Goal: Task Accomplishment & Management: Use online tool/utility

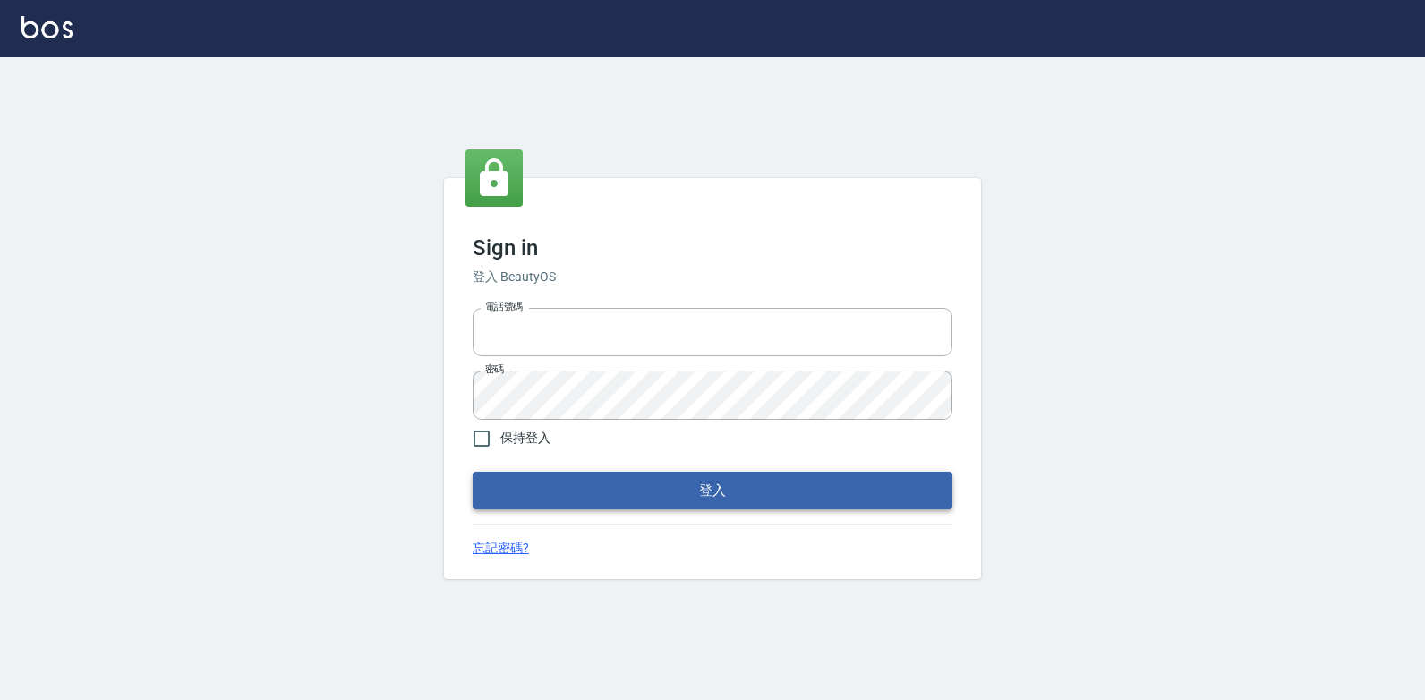
type input "0223312194"
click at [688, 489] on button "登入" at bounding box center [713, 491] width 480 height 38
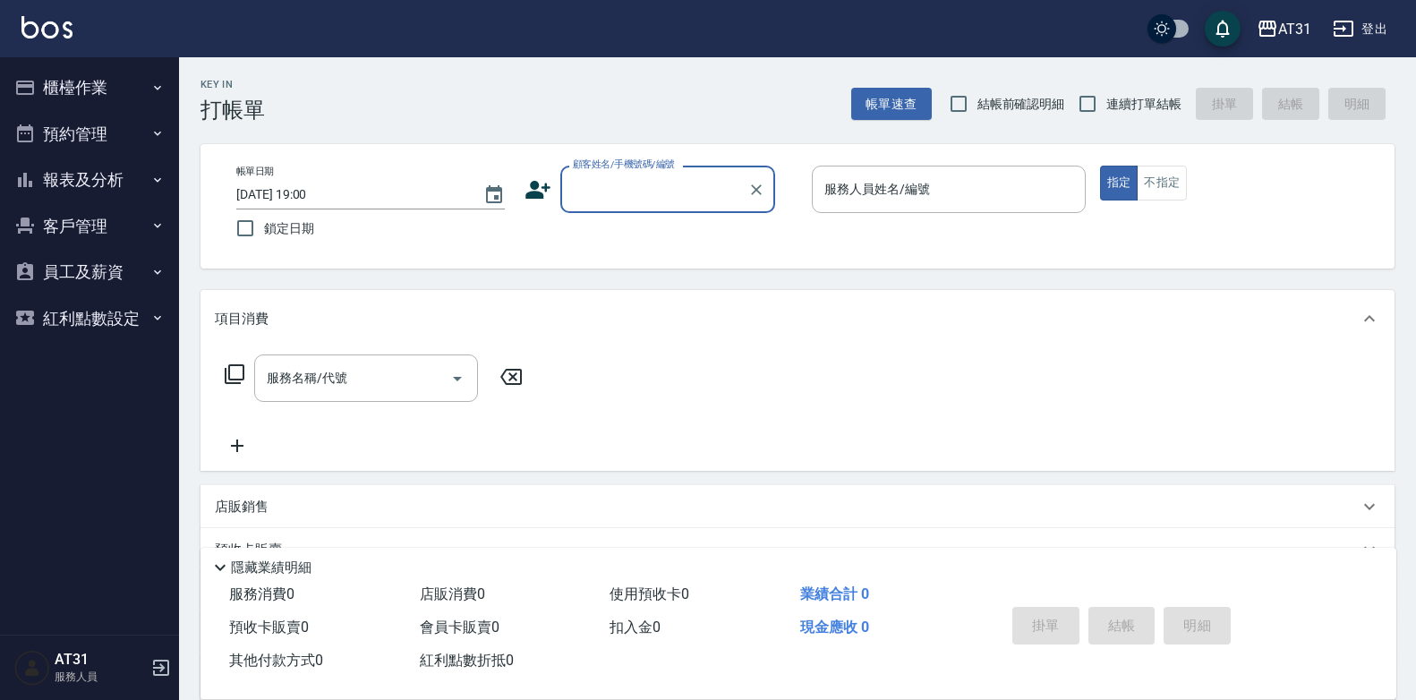
click at [70, 81] on button "櫃檯作業" at bounding box center [89, 87] width 165 height 47
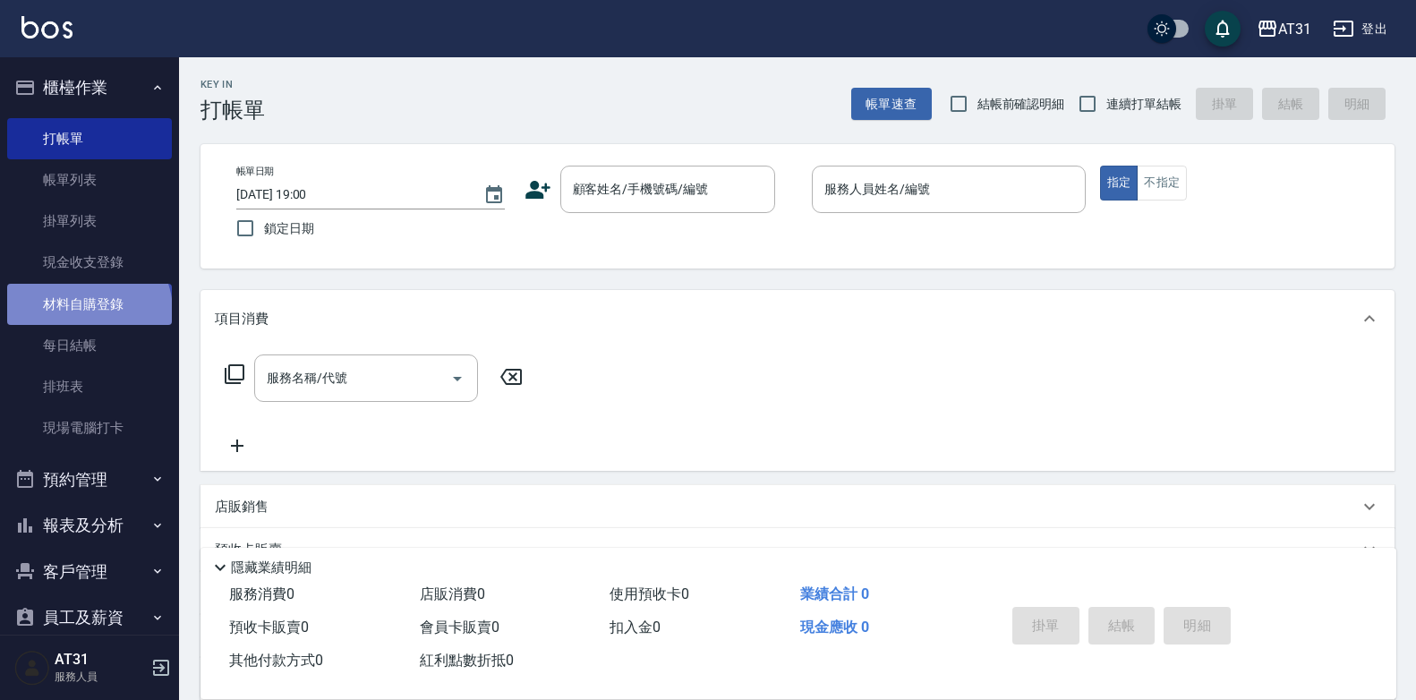
click at [87, 311] on link "材料自購登錄" at bounding box center [89, 304] width 165 height 41
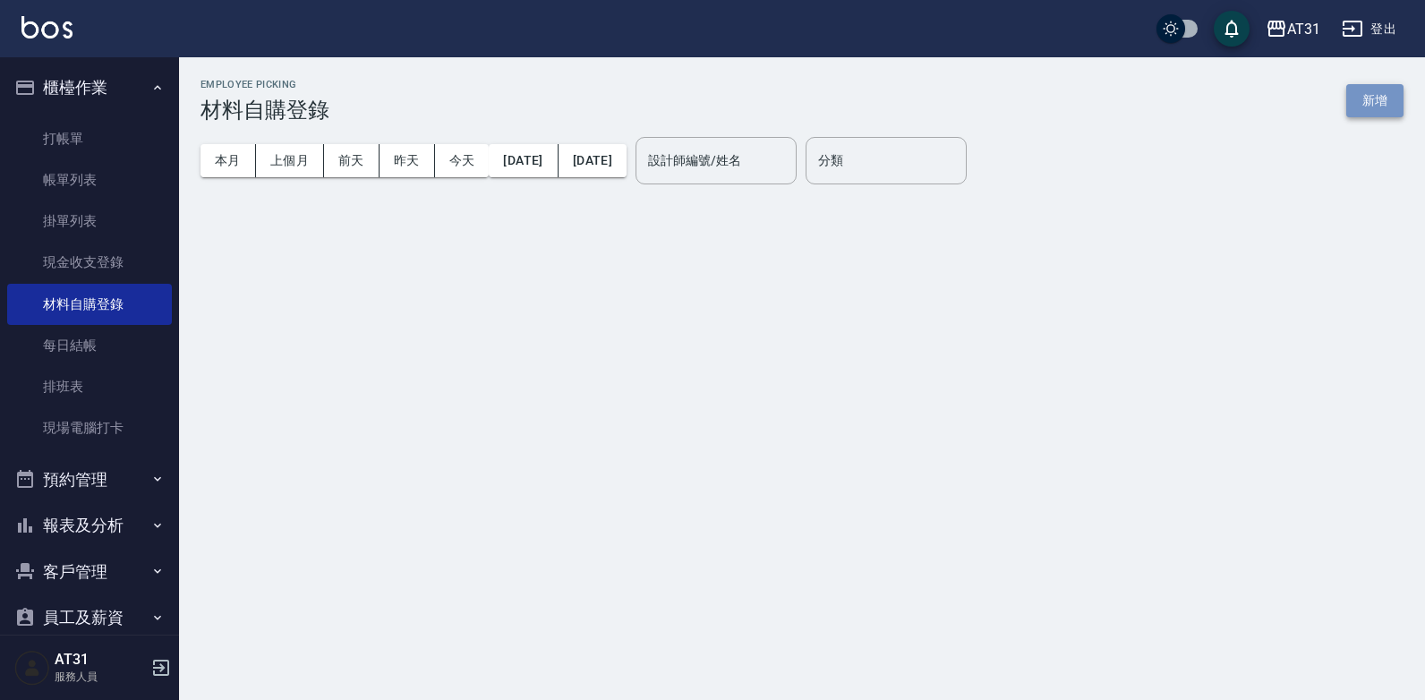
click at [1380, 99] on button "新增" at bounding box center [1374, 100] width 57 height 33
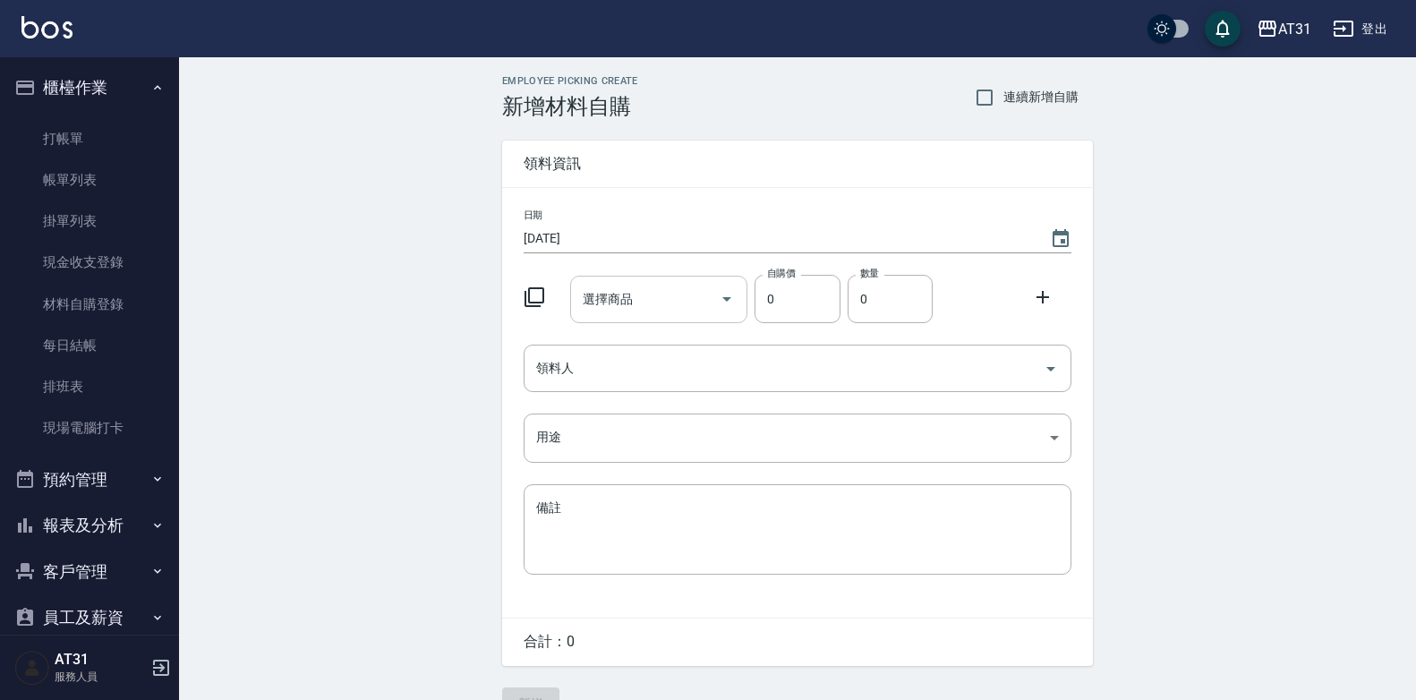
click at [681, 312] on input "選擇商品" at bounding box center [645, 299] width 135 height 31
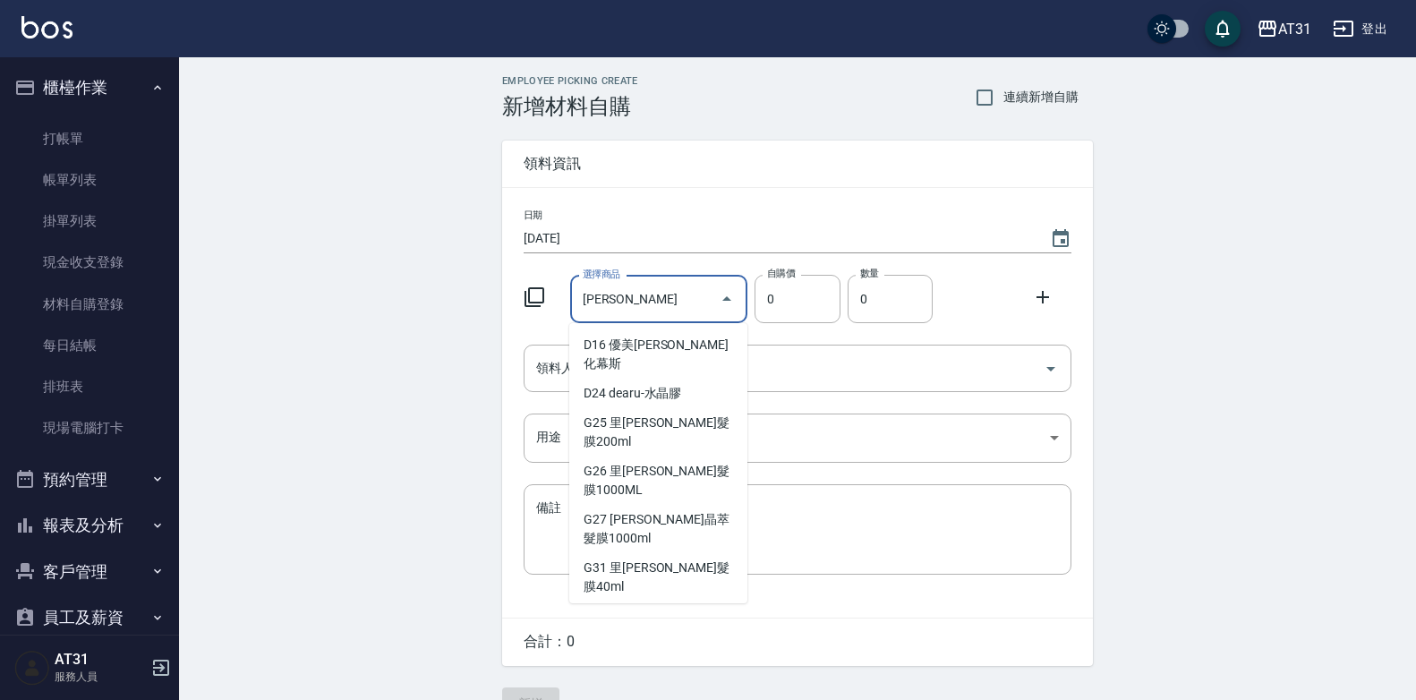
click at [644, 602] on li "G63 [PERSON_NAME]保濕晶漾護髮霜2劑" at bounding box center [658, 626] width 178 height 48
type input "[PERSON_NAME]保濕晶漾護髮霜2劑"
type input "1170"
type input "1"
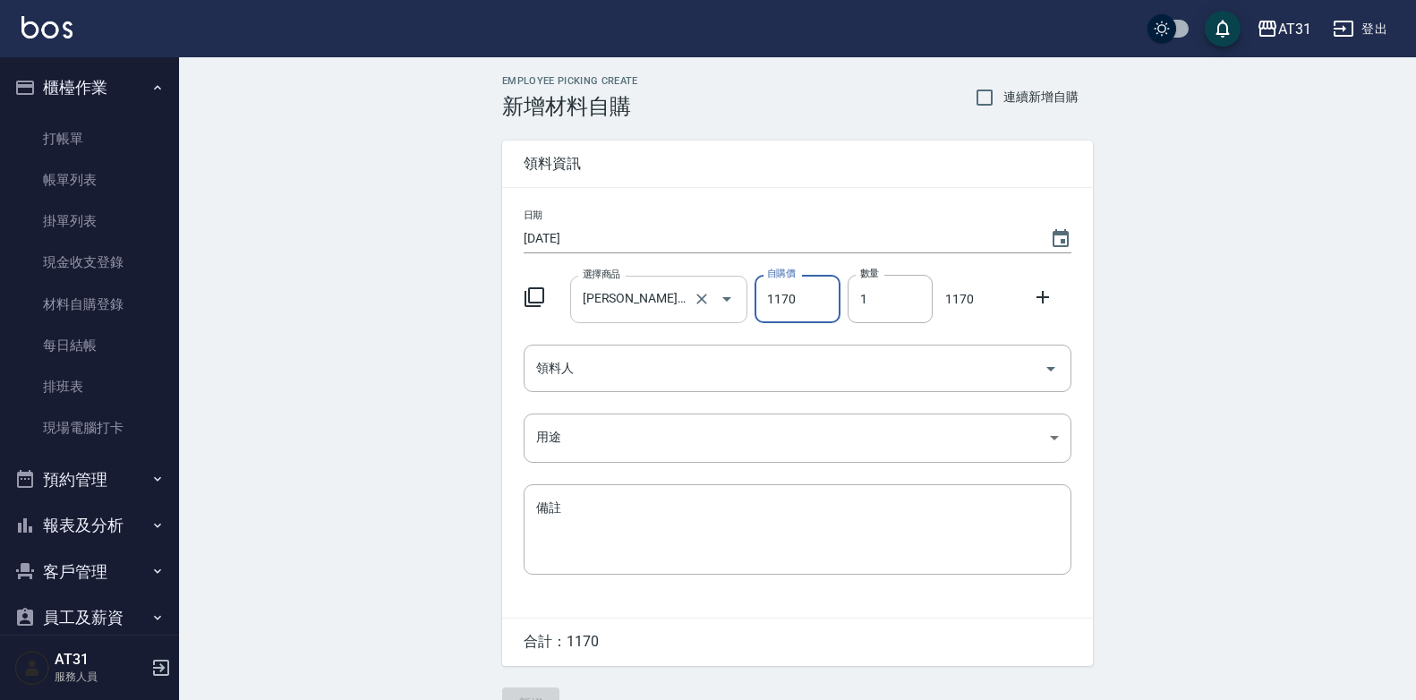
click at [672, 289] on input "[PERSON_NAME]保濕晶漾護髮霜2劑" at bounding box center [634, 299] width 112 height 31
type input "0"
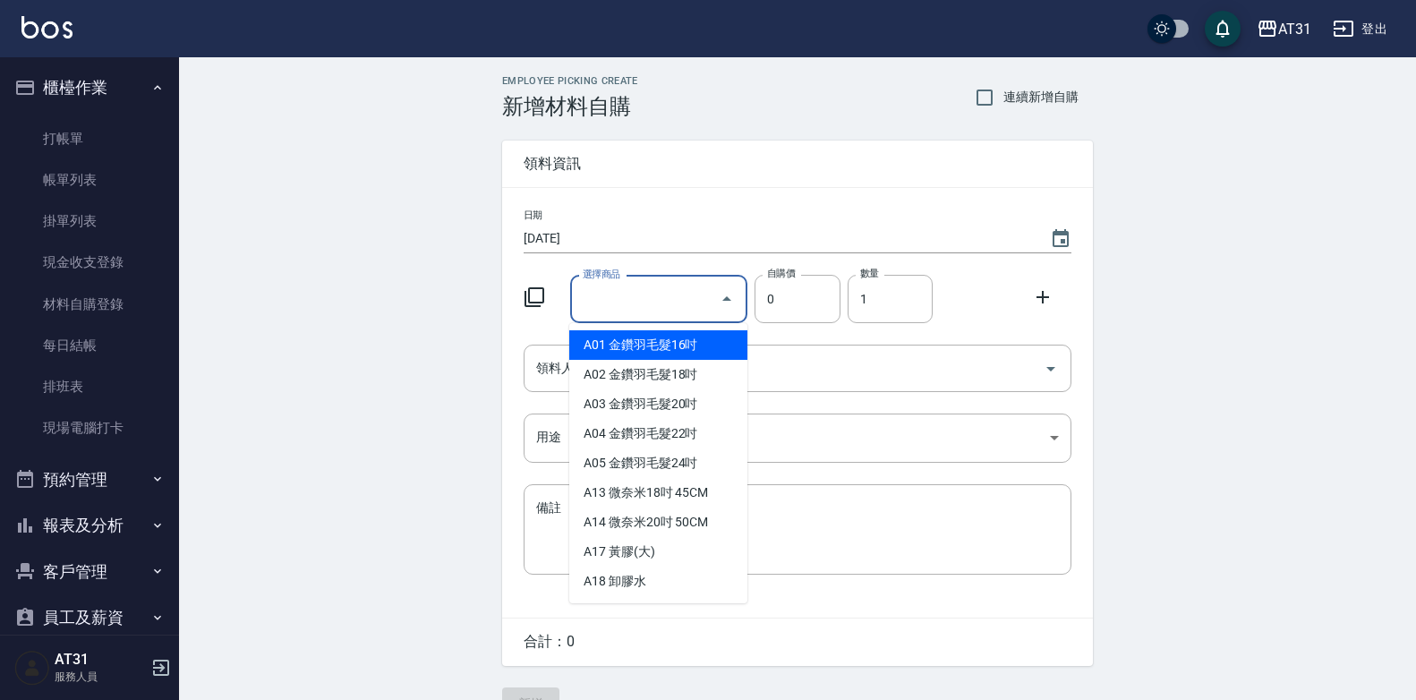
click at [675, 298] on input "選擇商品" at bounding box center [645, 299] width 135 height 31
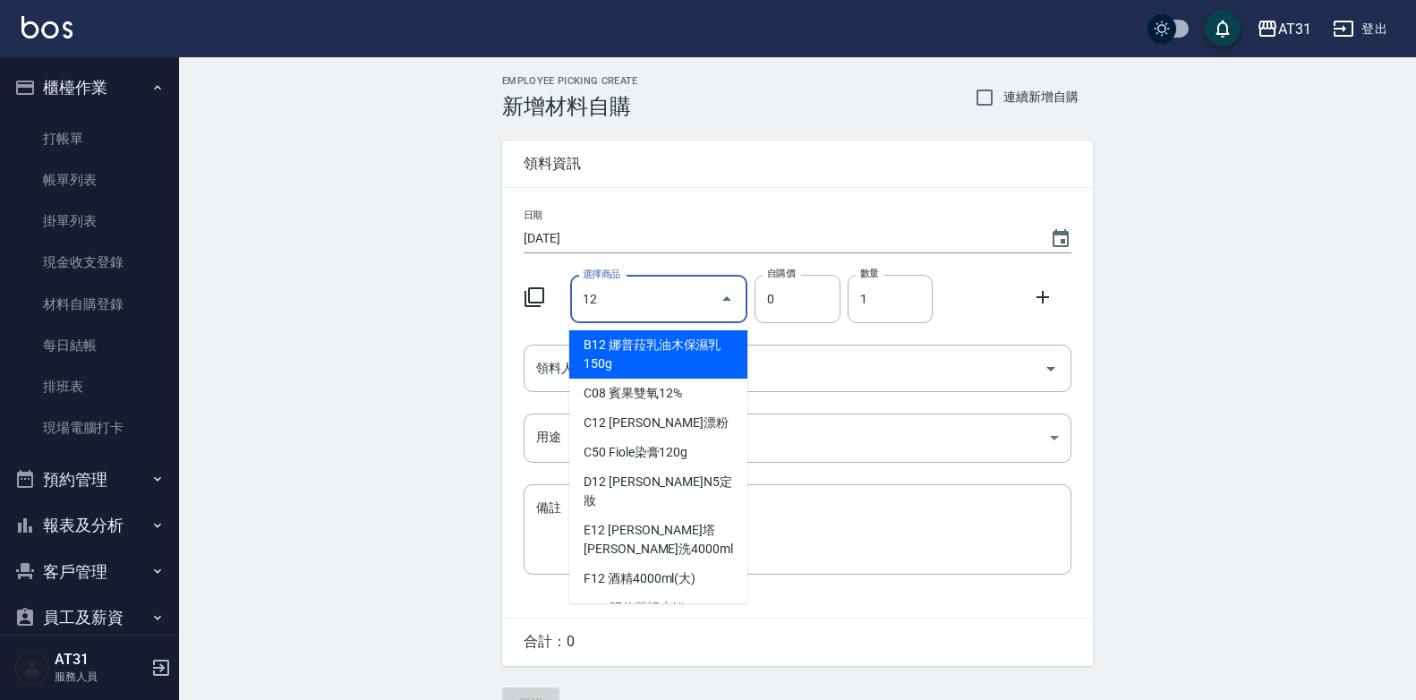
type input "1"
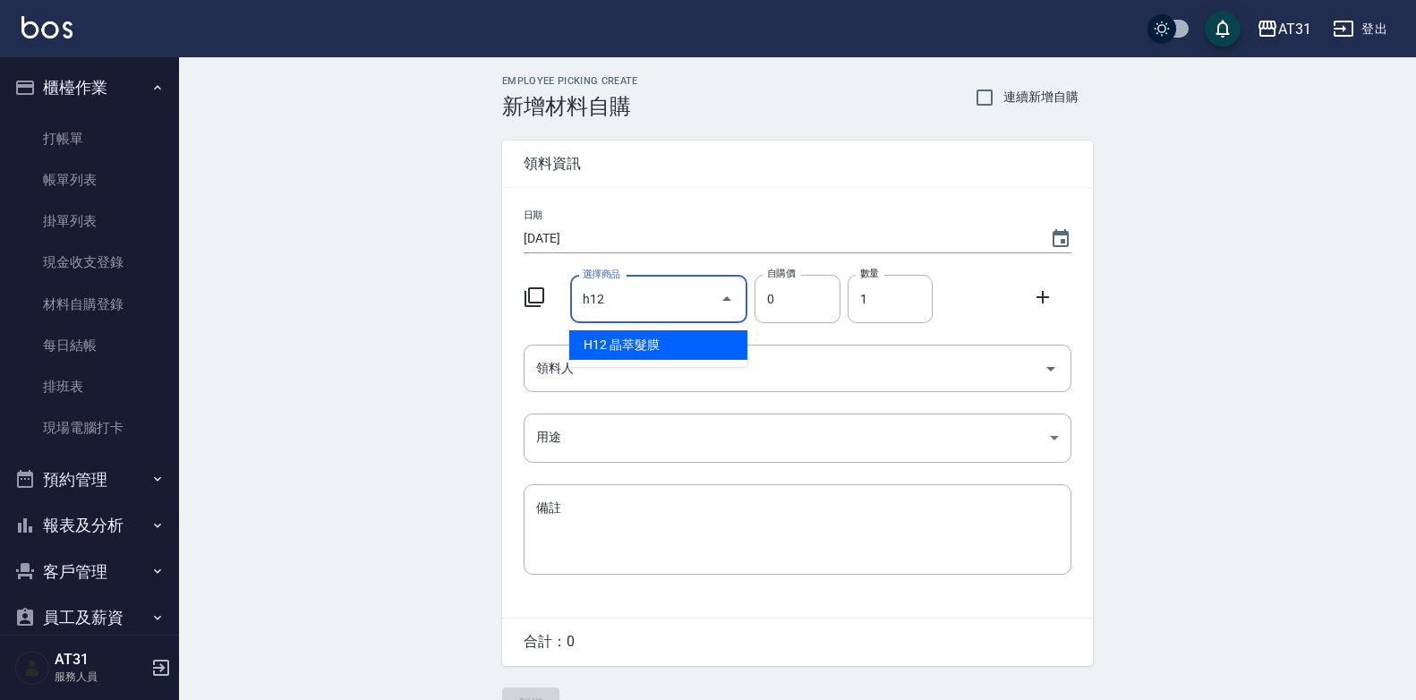
click at [651, 332] on li "H12 晶萃髮膜" at bounding box center [658, 345] width 178 height 30
type input "晶萃髮膜"
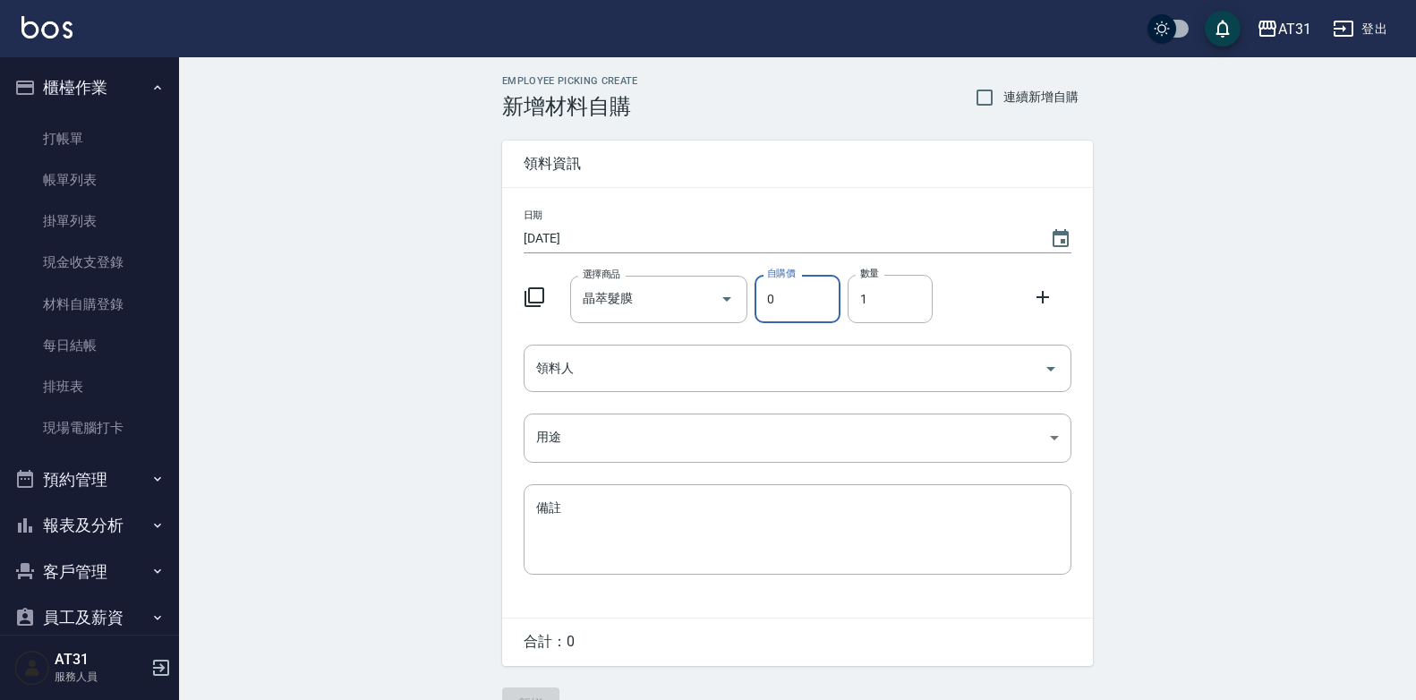
click at [786, 300] on input "0" at bounding box center [797, 299] width 85 height 48
click at [695, 292] on icon "Clear" at bounding box center [702, 299] width 18 height 18
type input "0"
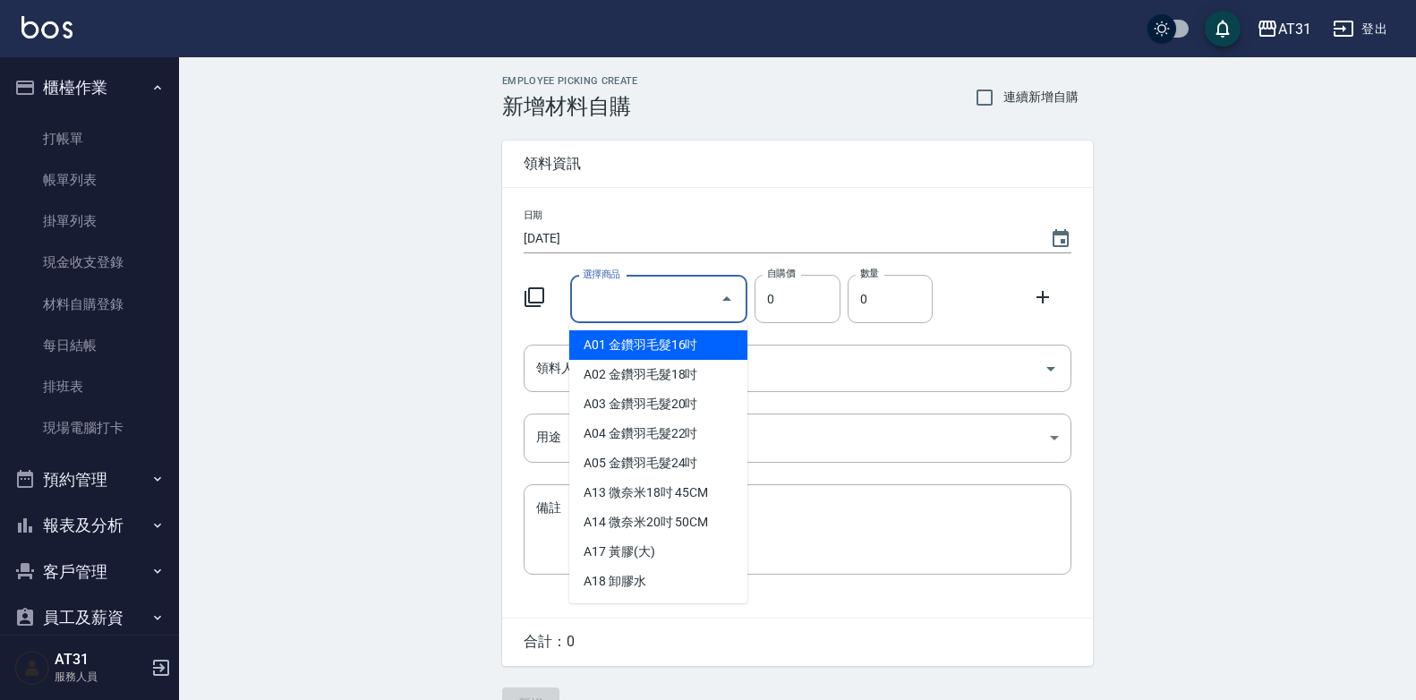
click at [671, 312] on input "選擇商品" at bounding box center [645, 299] width 135 height 31
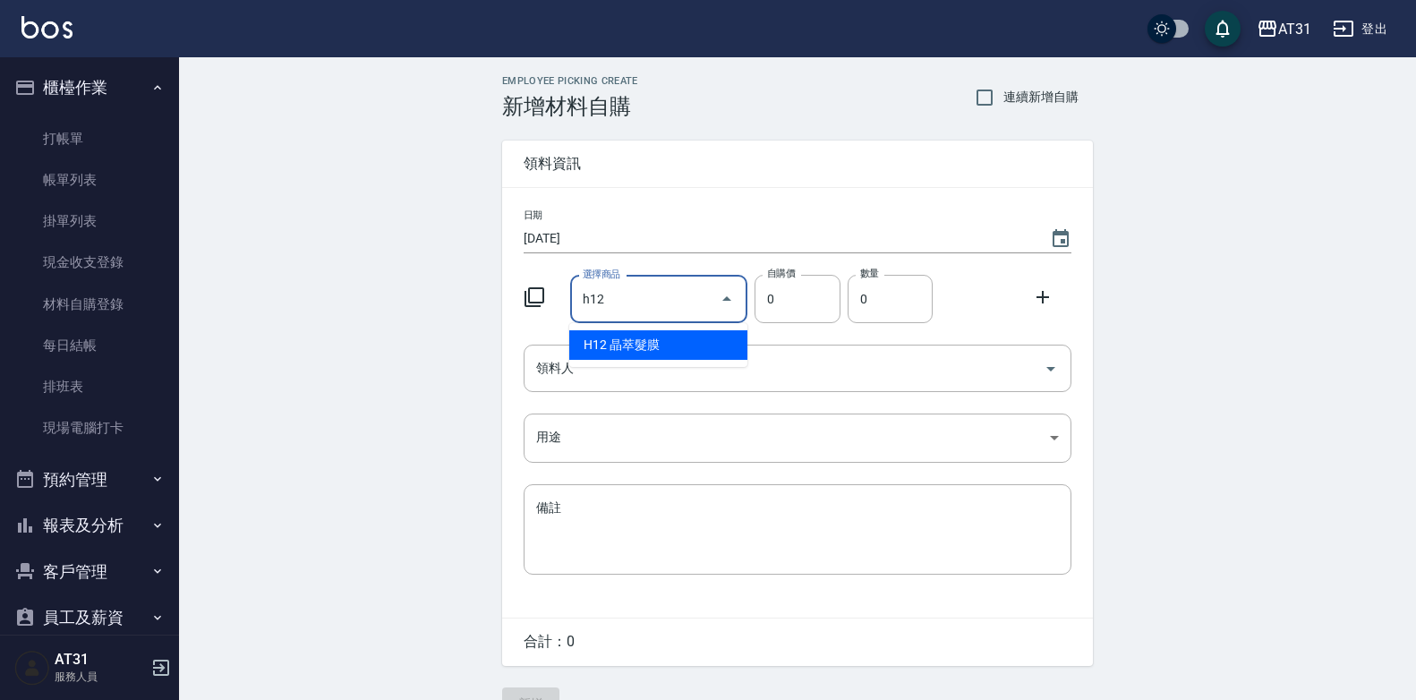
type input "晶萃髮膜"
type input "1"
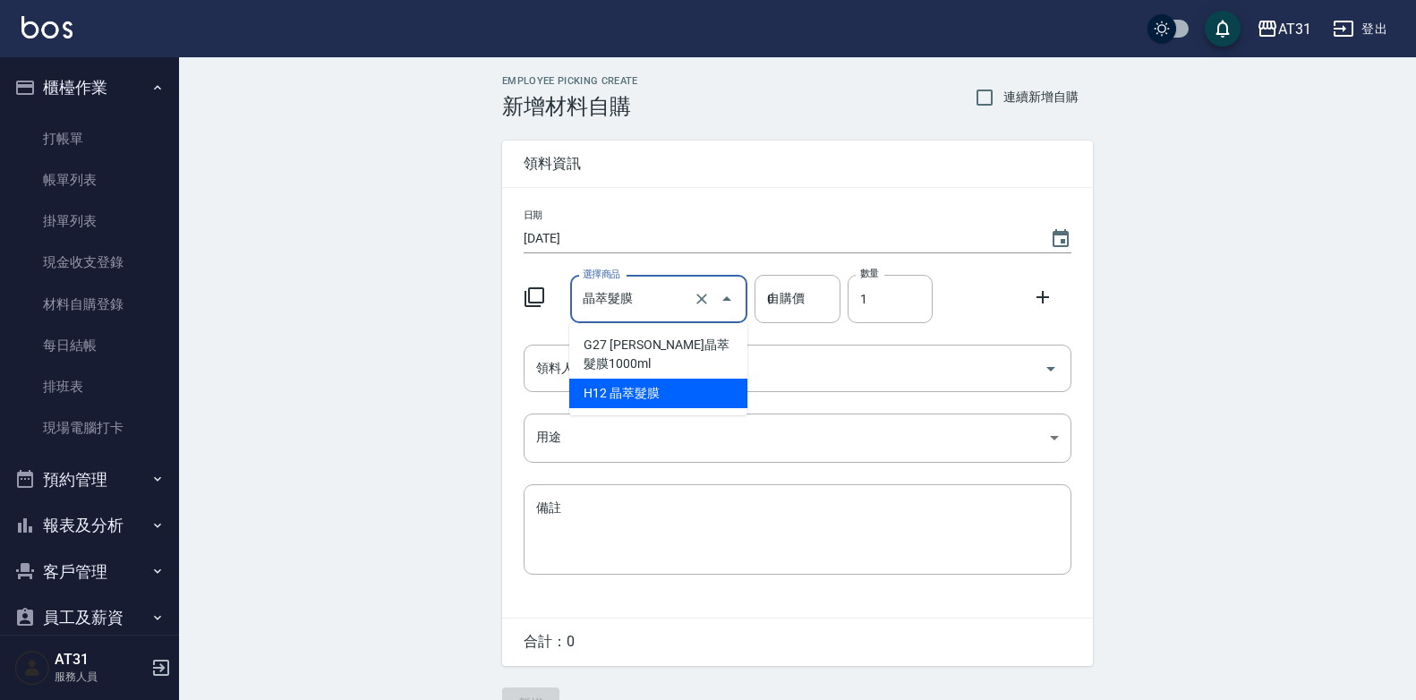
click at [671, 294] on input "晶萃髮膜" at bounding box center [634, 299] width 112 height 31
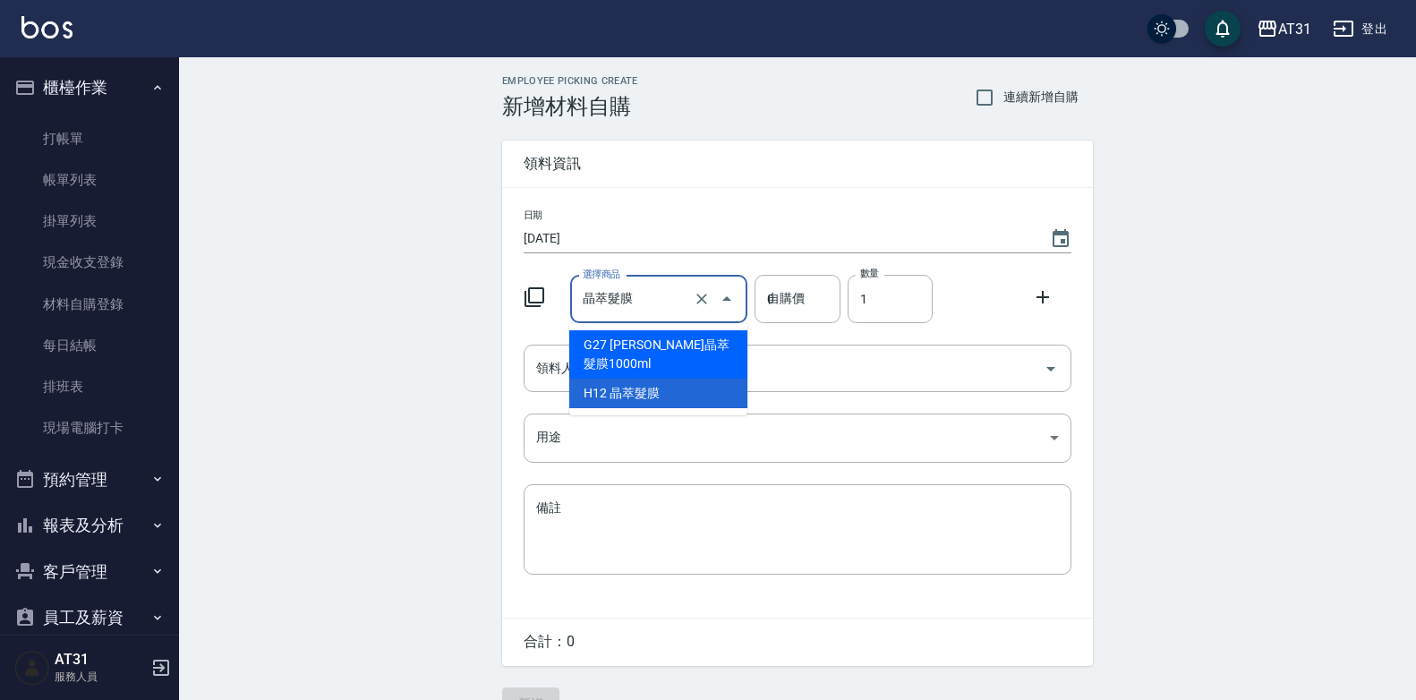
click at [668, 342] on li "G27 [PERSON_NAME]晶萃髮膜1000ml" at bounding box center [658, 354] width 178 height 48
type input "[PERSON_NAME]晶萃髮膜1000ml"
type input "960"
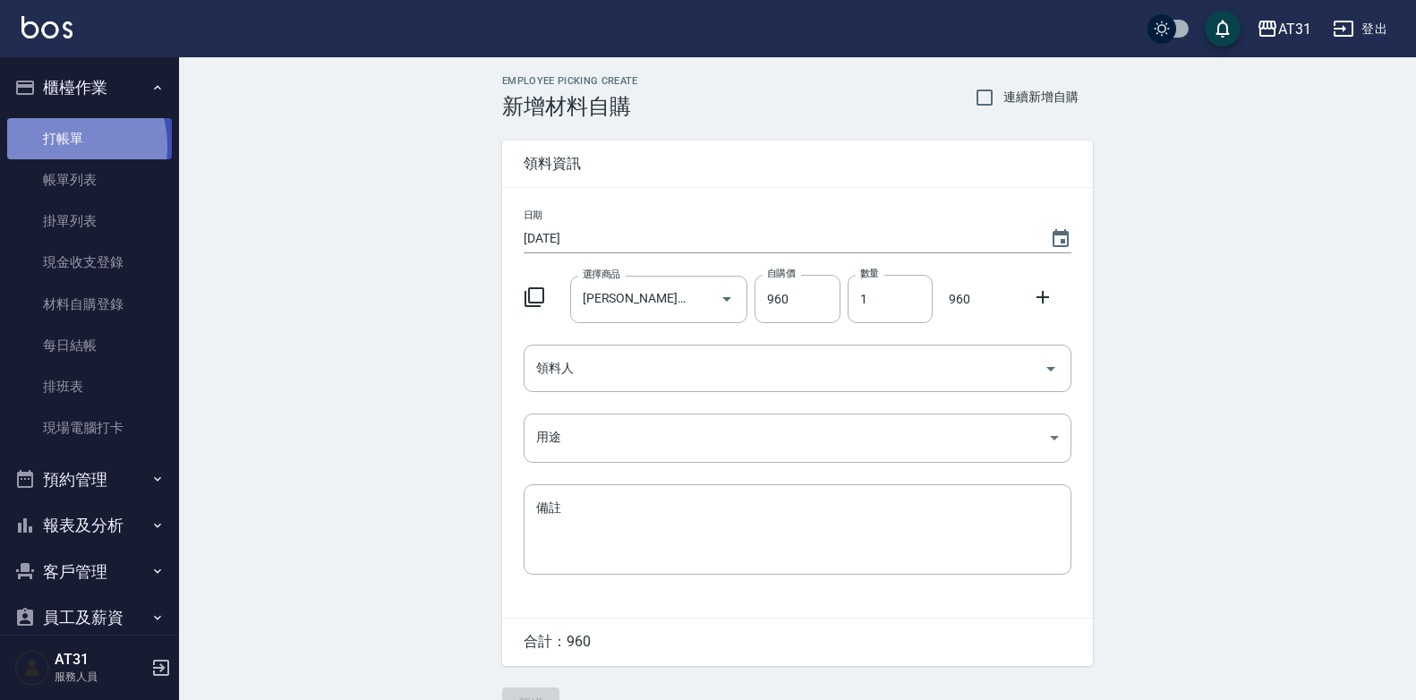
click at [56, 146] on link "打帳單" at bounding box center [89, 138] width 165 height 41
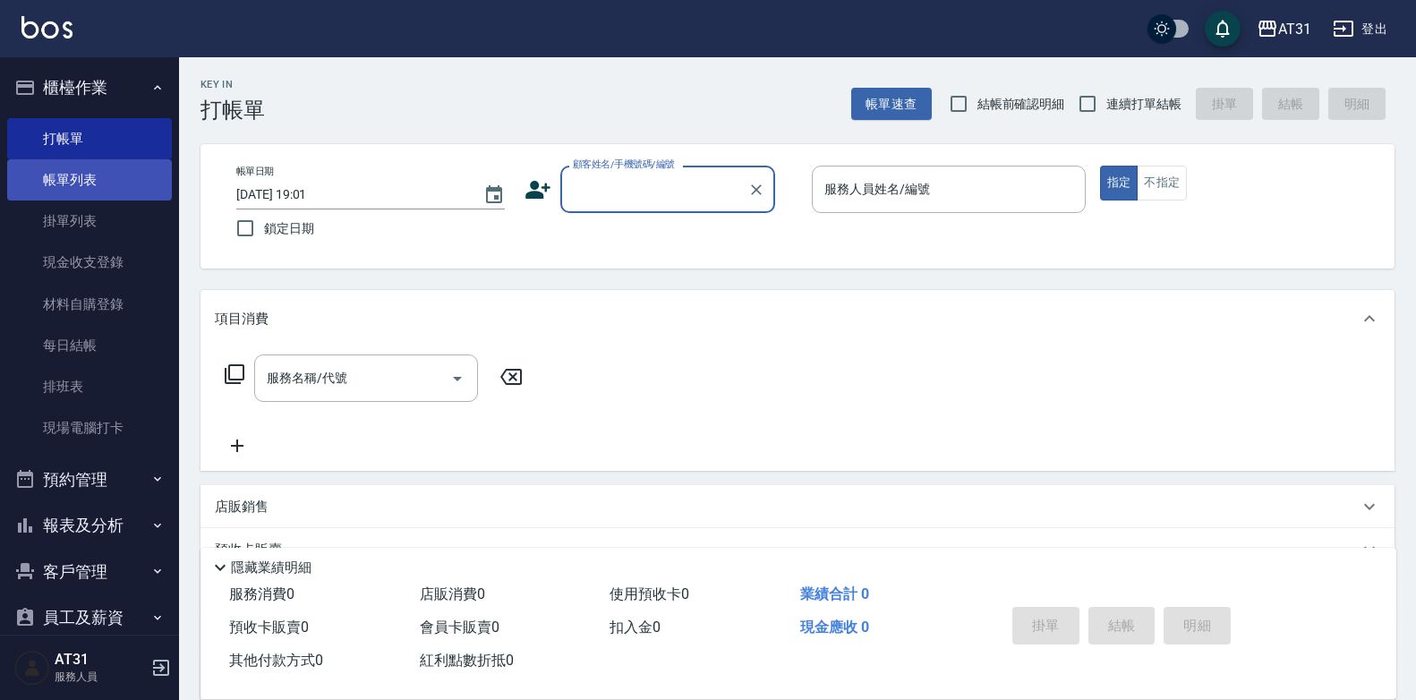
click at [24, 175] on link "帳單列表" at bounding box center [89, 179] width 165 height 41
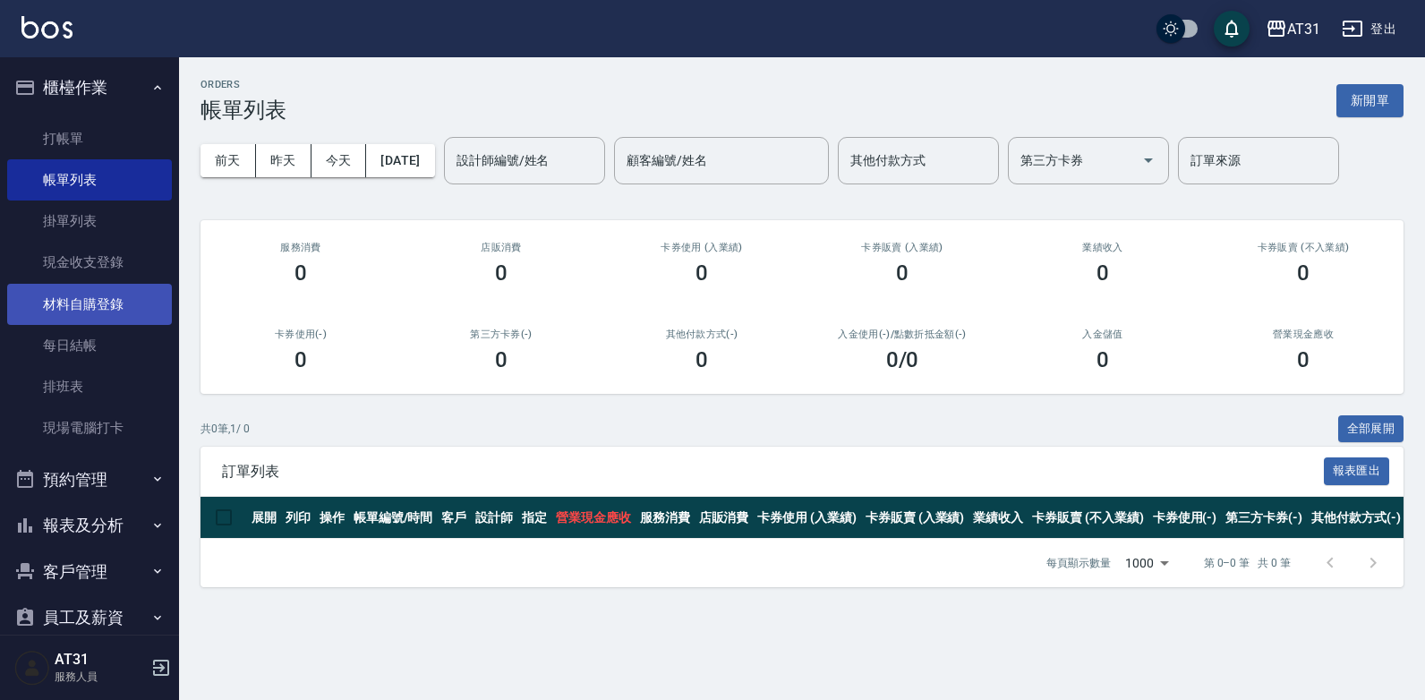
click at [107, 305] on link "材料自購登錄" at bounding box center [89, 304] width 165 height 41
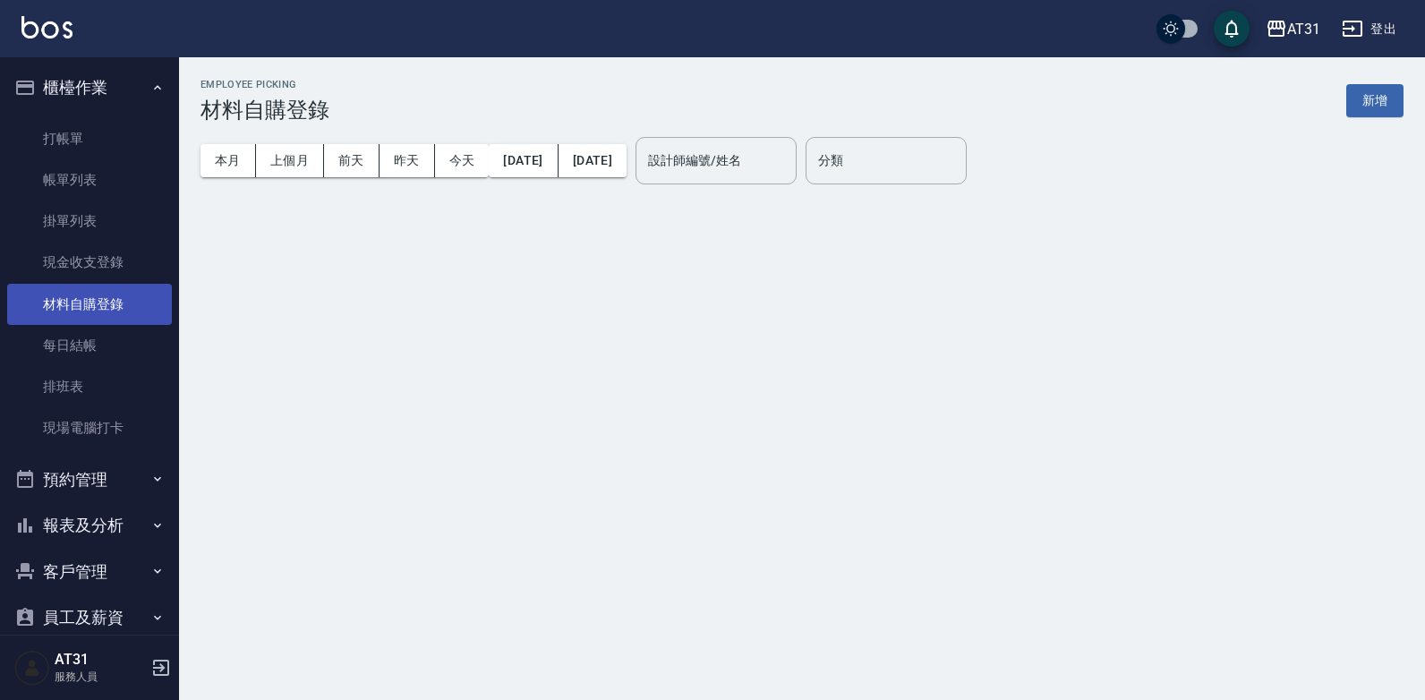
click at [47, 303] on link "材料自購登錄" at bounding box center [89, 304] width 165 height 41
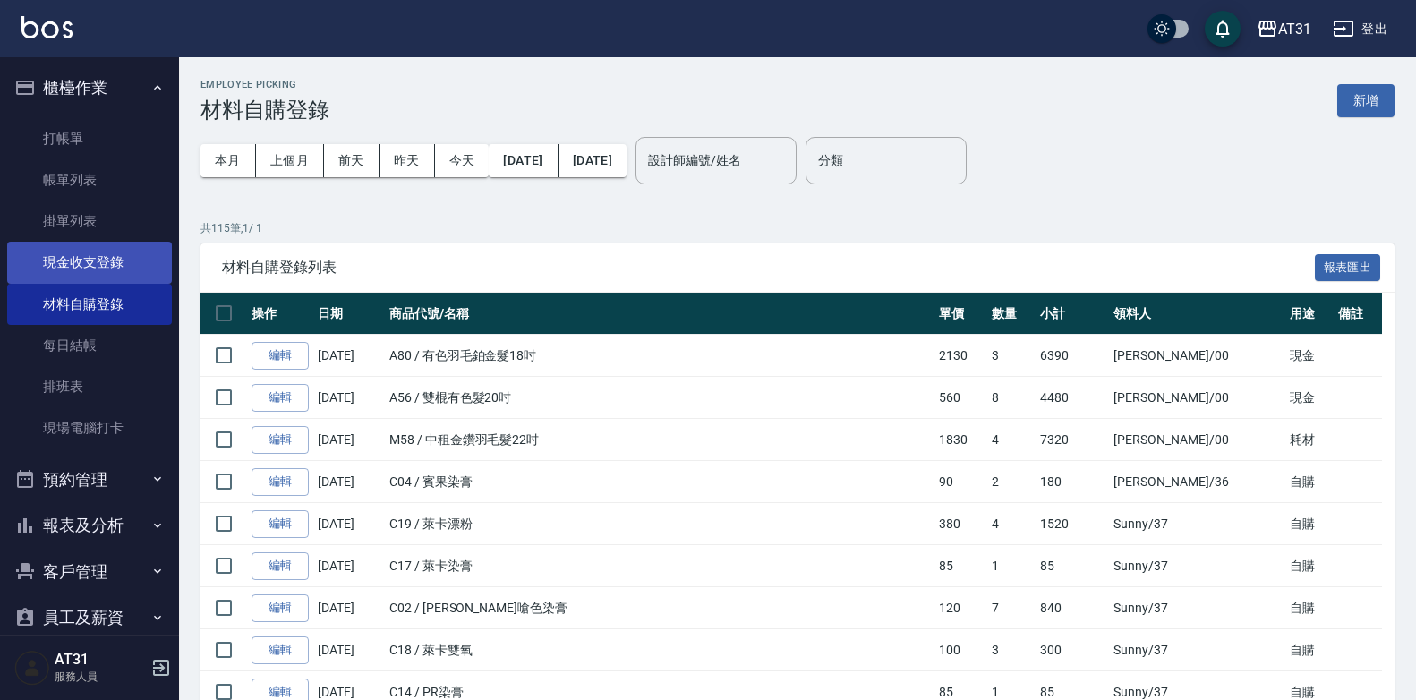
click at [46, 257] on link "現金收支登錄" at bounding box center [89, 262] width 165 height 41
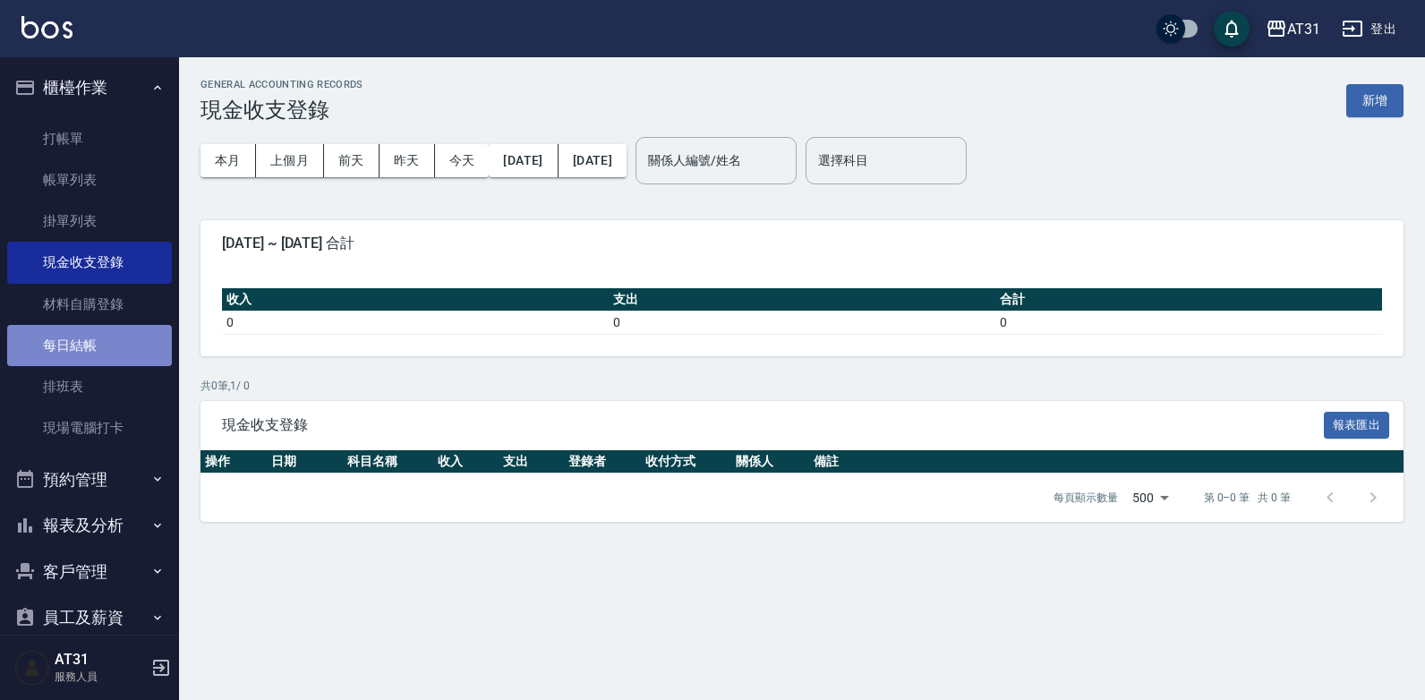
click at [133, 330] on link "每日結帳" at bounding box center [89, 345] width 165 height 41
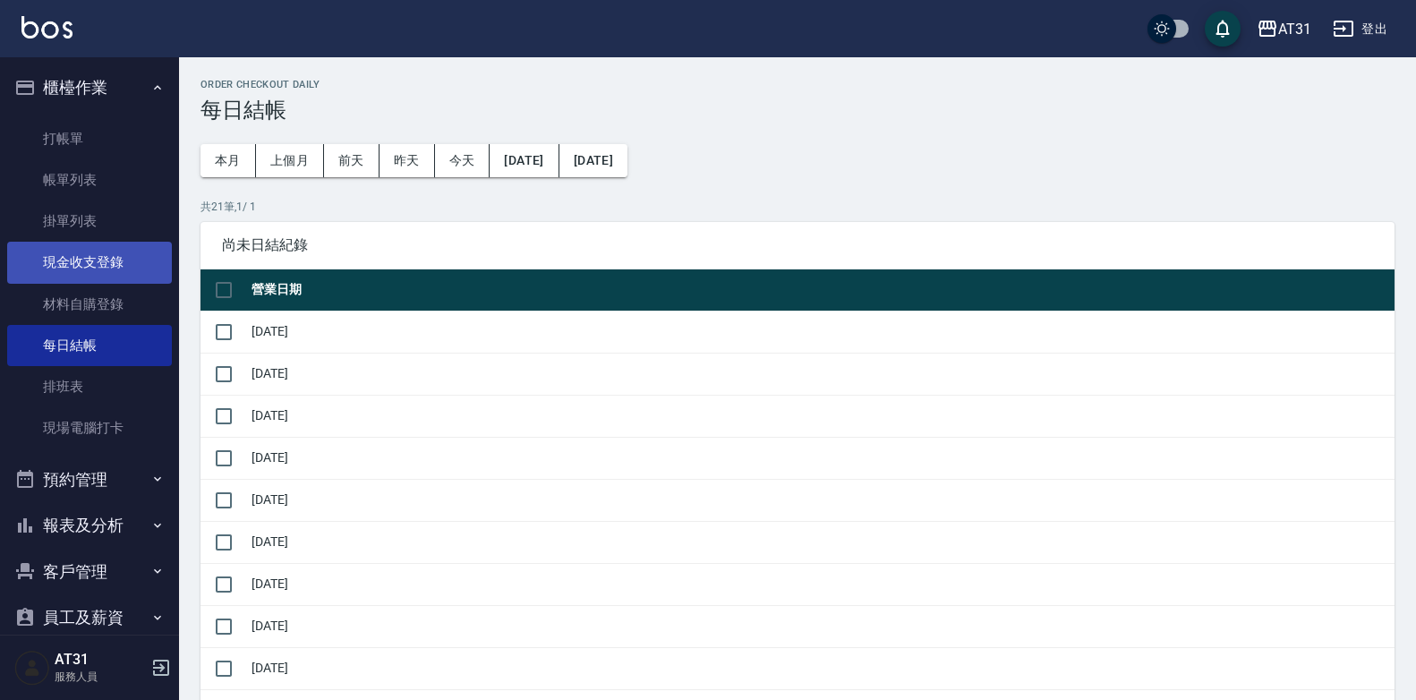
click at [90, 269] on link "現金收支登錄" at bounding box center [89, 262] width 165 height 41
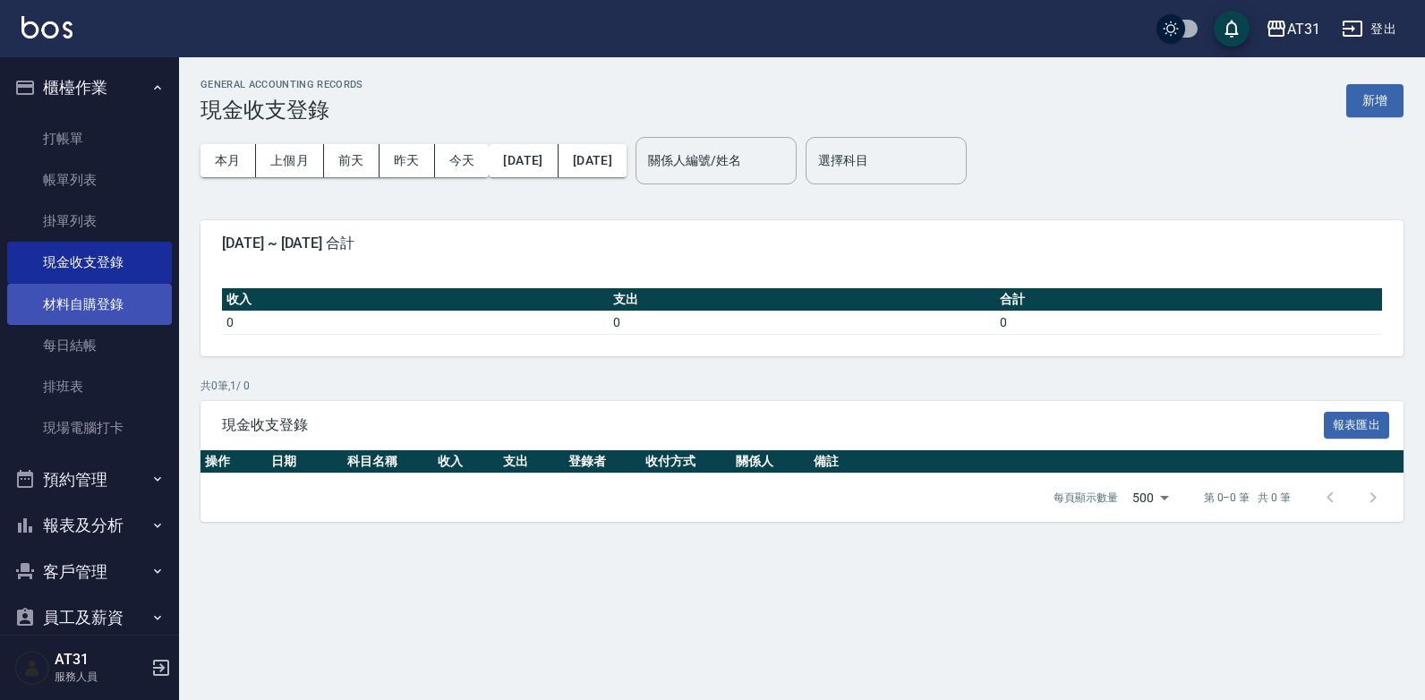
click at [101, 306] on link "材料自購登錄" at bounding box center [89, 304] width 165 height 41
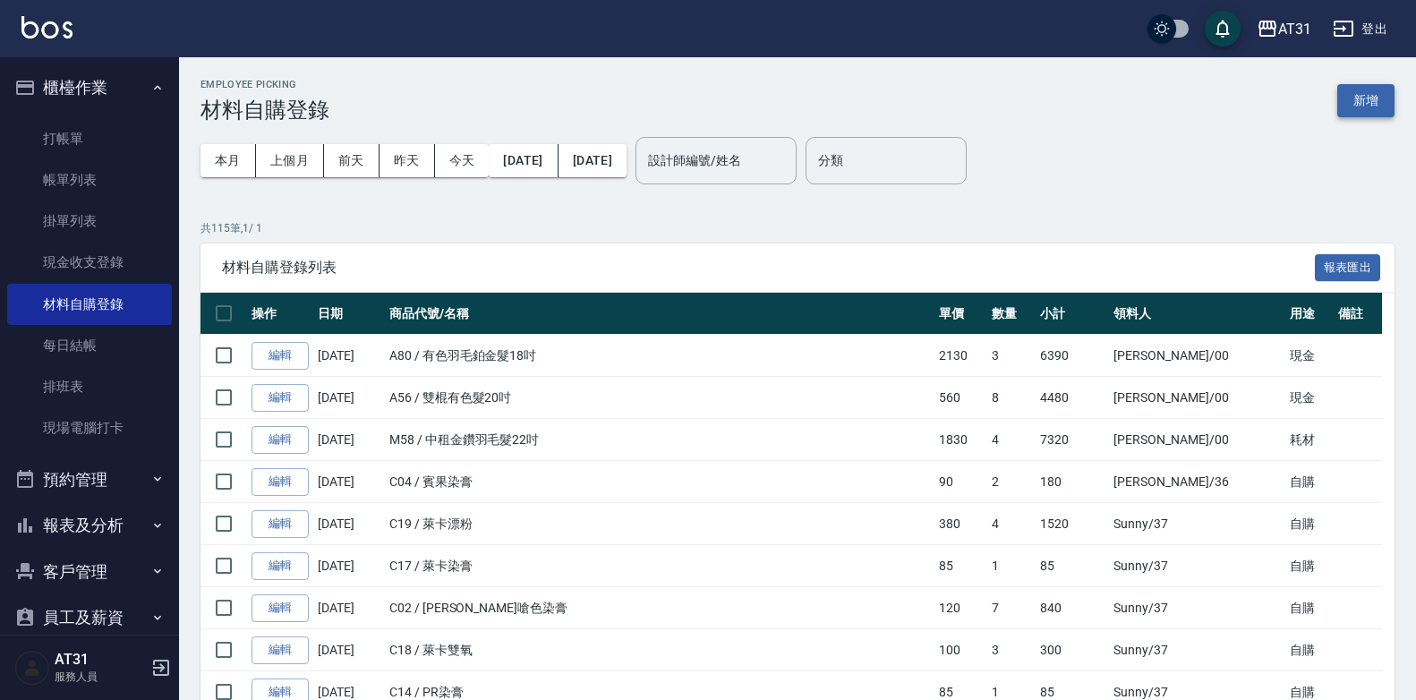
click at [1344, 86] on button "新增" at bounding box center [1366, 100] width 57 height 33
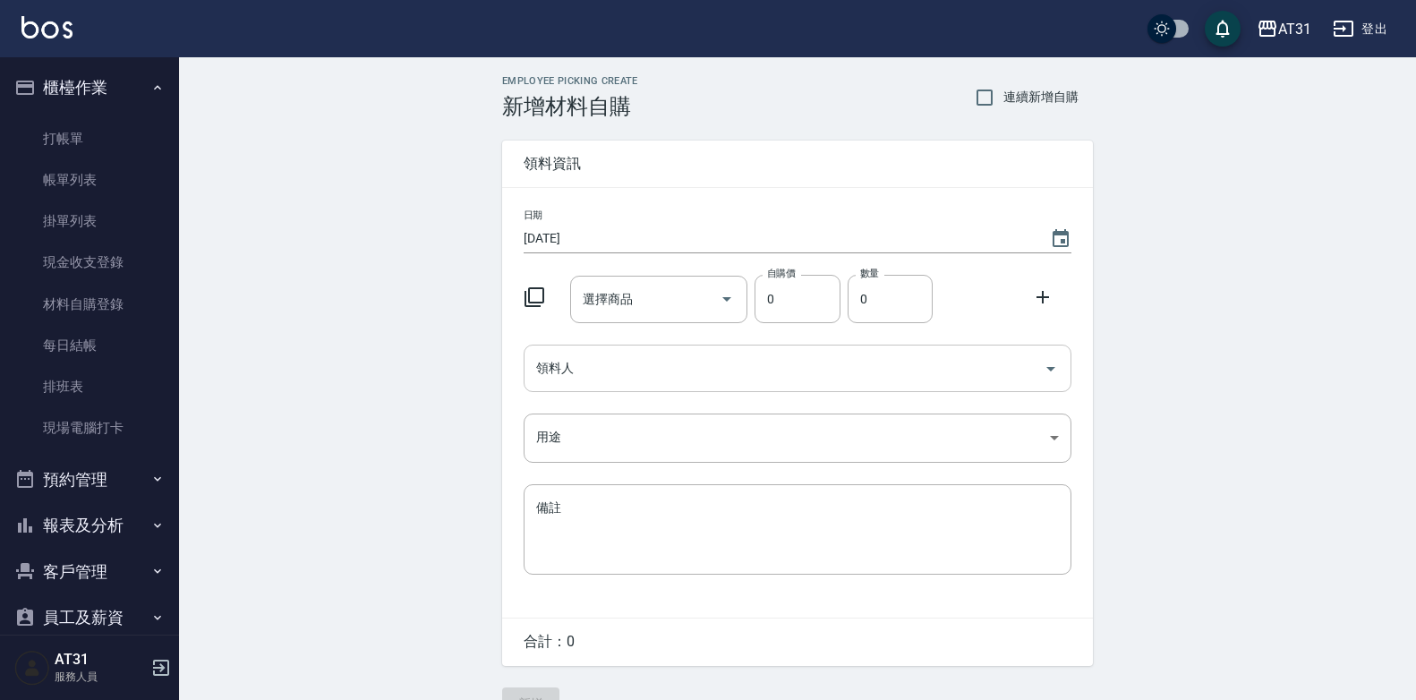
drag, startPoint x: 663, startPoint y: 362, endPoint x: 656, endPoint y: 368, distance: 9.5
click at [656, 368] on input "領料人" at bounding box center [784, 368] width 505 height 31
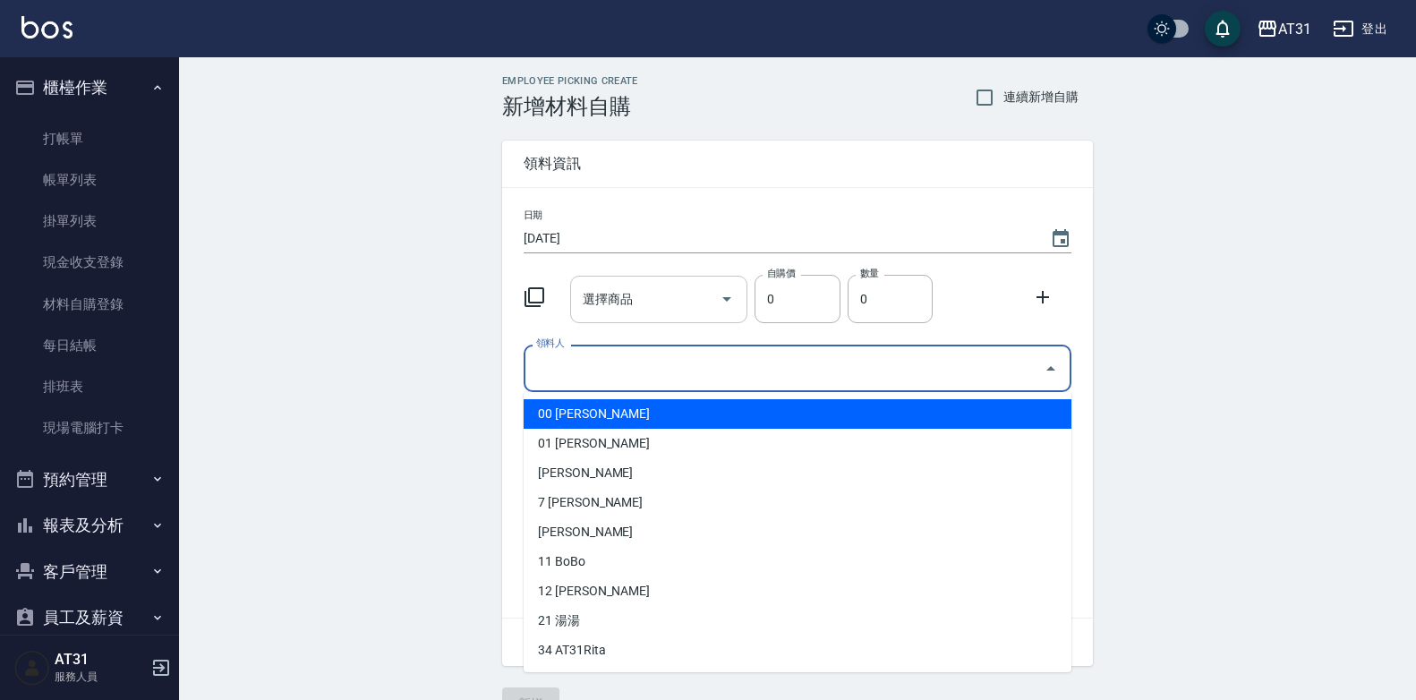
click at [653, 303] on input "選擇商品" at bounding box center [645, 299] width 135 height 31
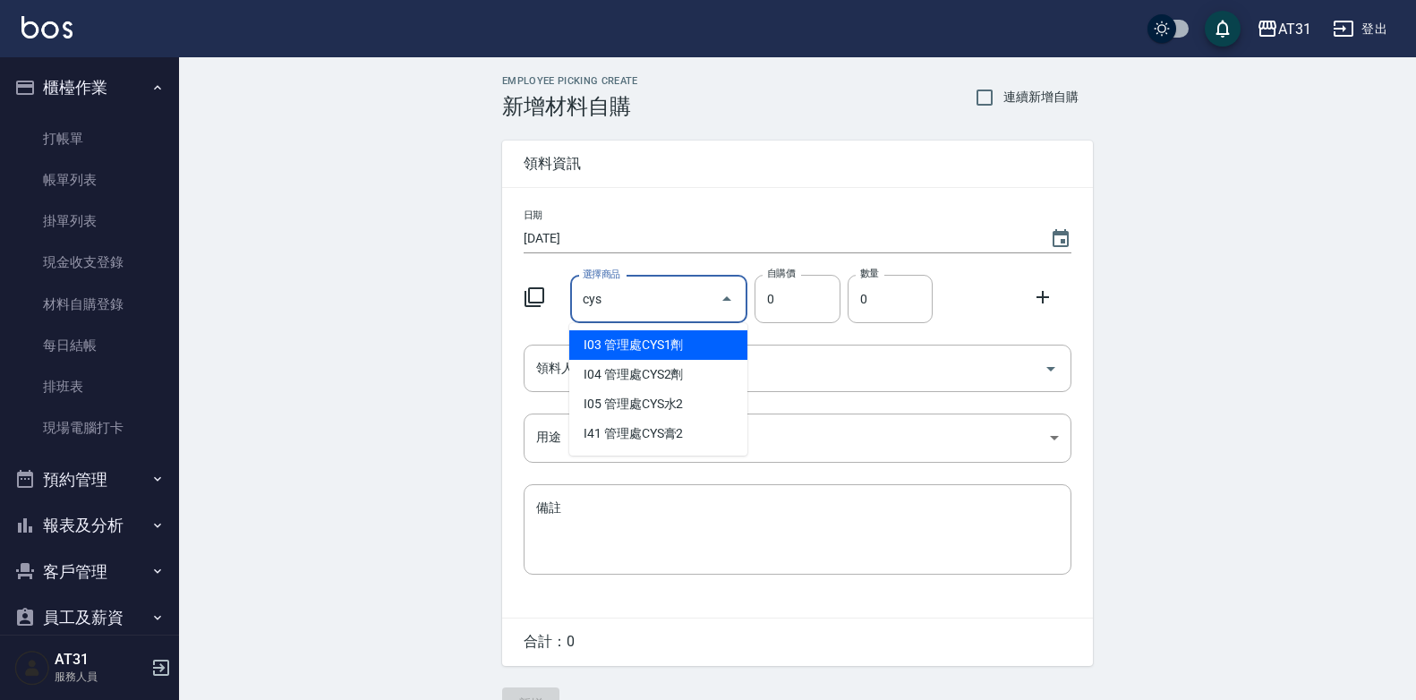
click at [688, 337] on li "I03 管理處CYS1劑" at bounding box center [658, 345] width 178 height 30
type input "管理處CYS1劑"
type input "270"
type input "1"
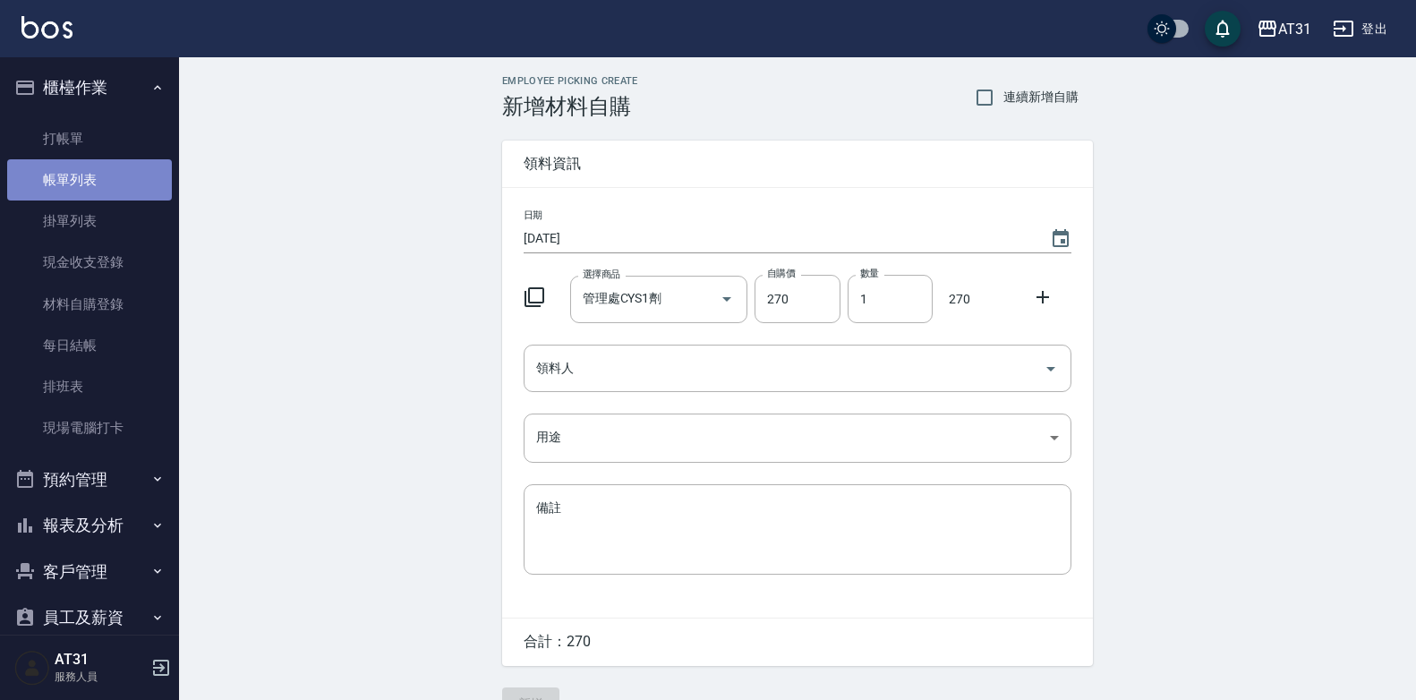
click at [107, 187] on link "帳單列表" at bounding box center [89, 179] width 165 height 41
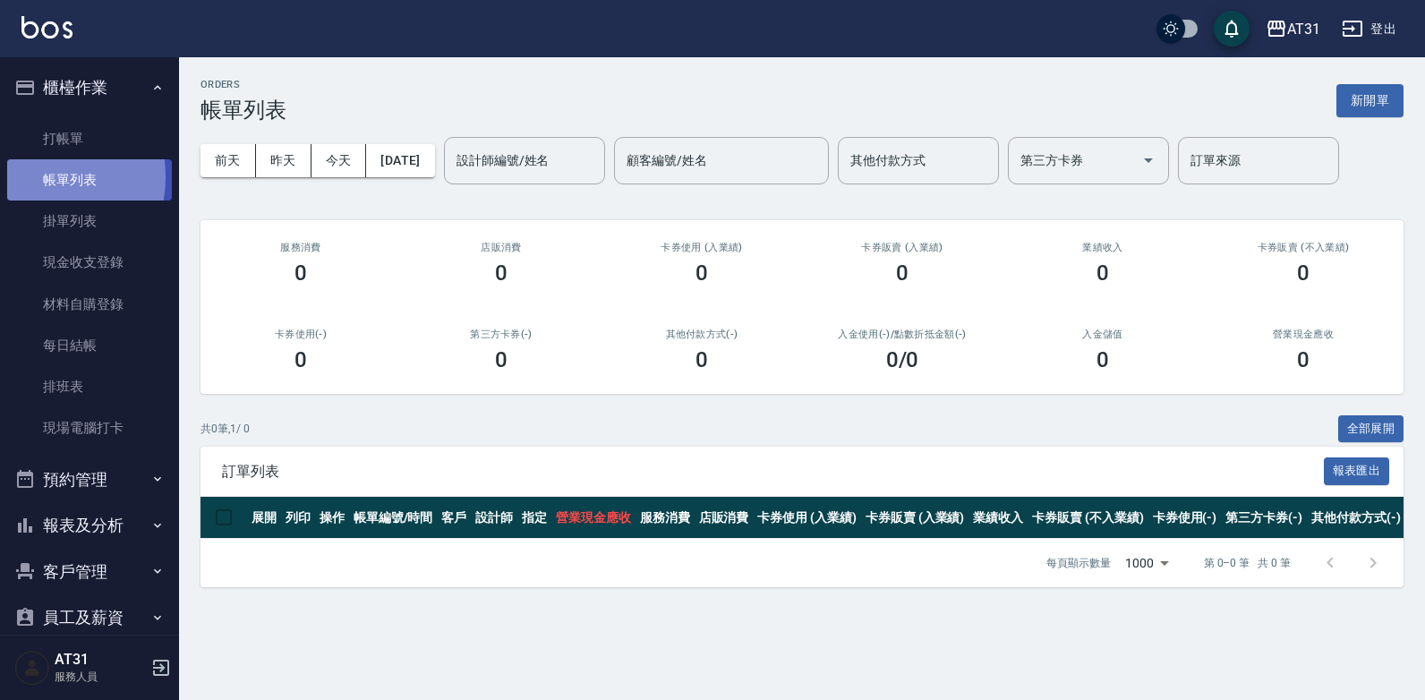
click at [25, 177] on link "帳單列表" at bounding box center [89, 179] width 165 height 41
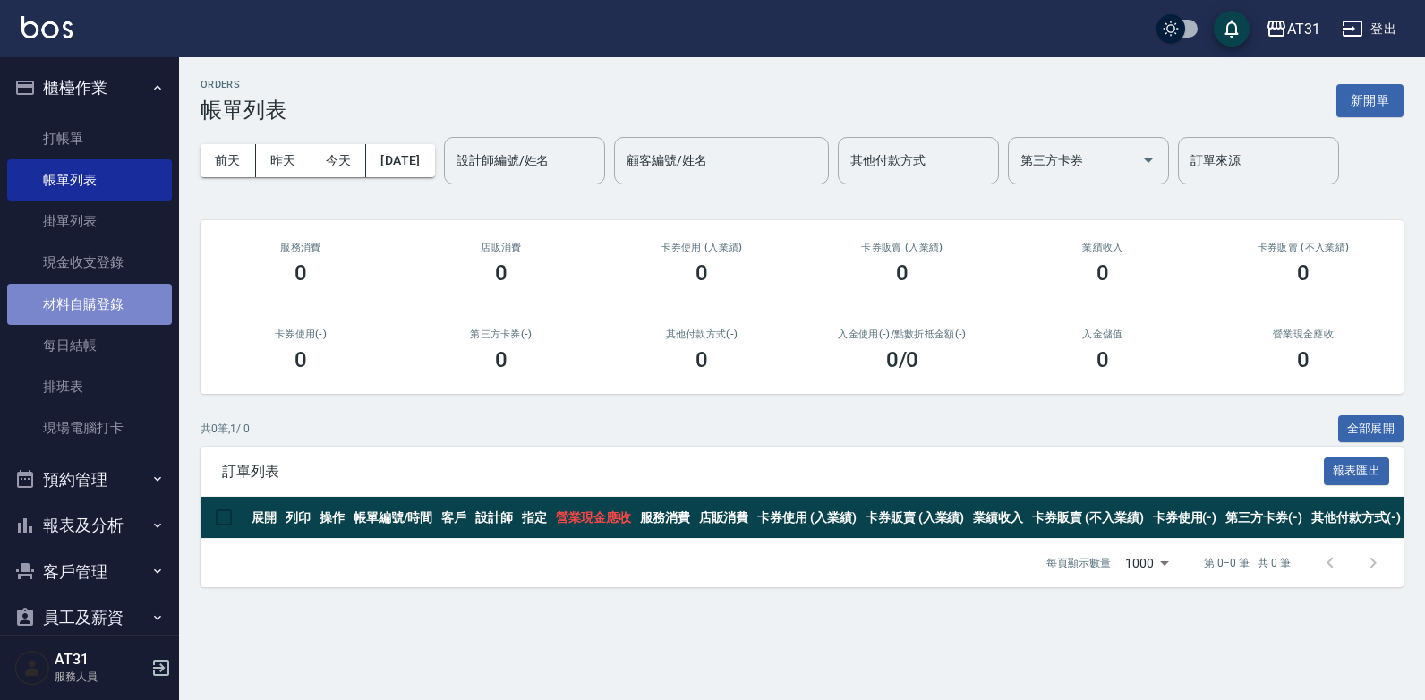
click at [105, 311] on link "材料自購登錄" at bounding box center [89, 304] width 165 height 41
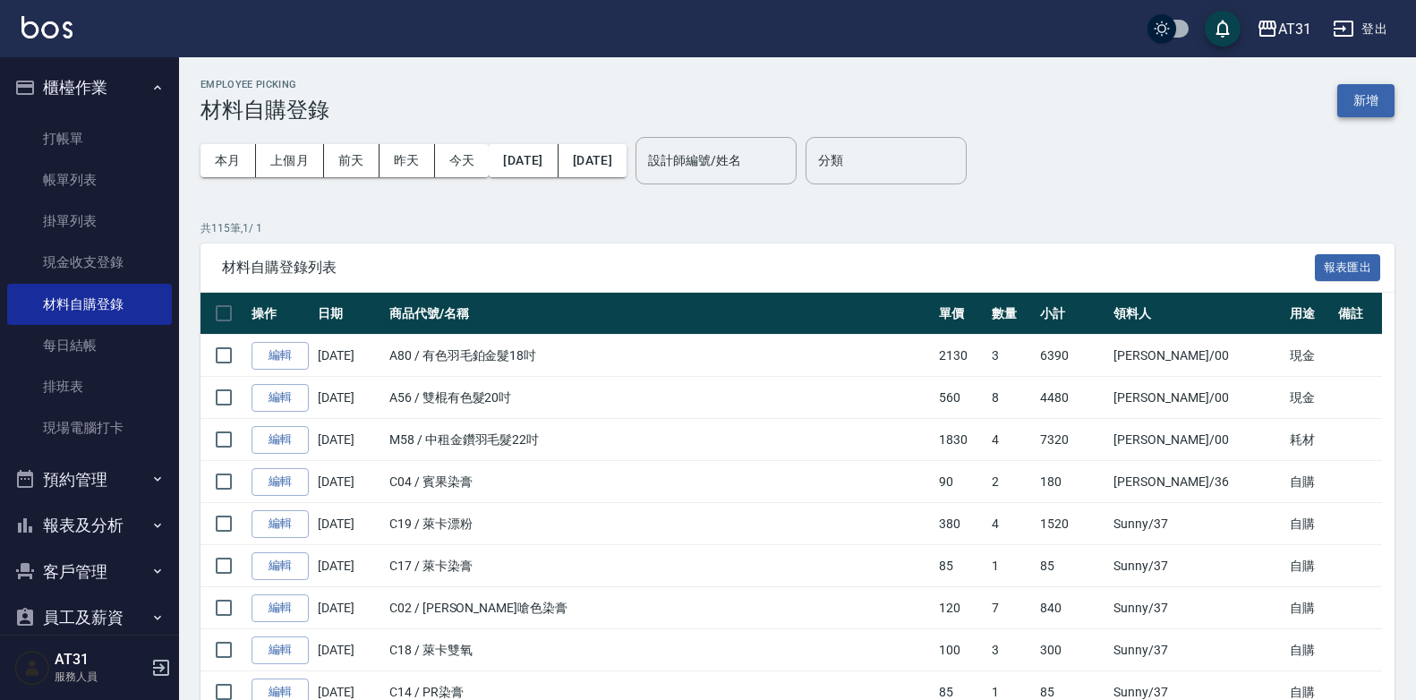
click at [1364, 95] on button "新增" at bounding box center [1366, 100] width 57 height 33
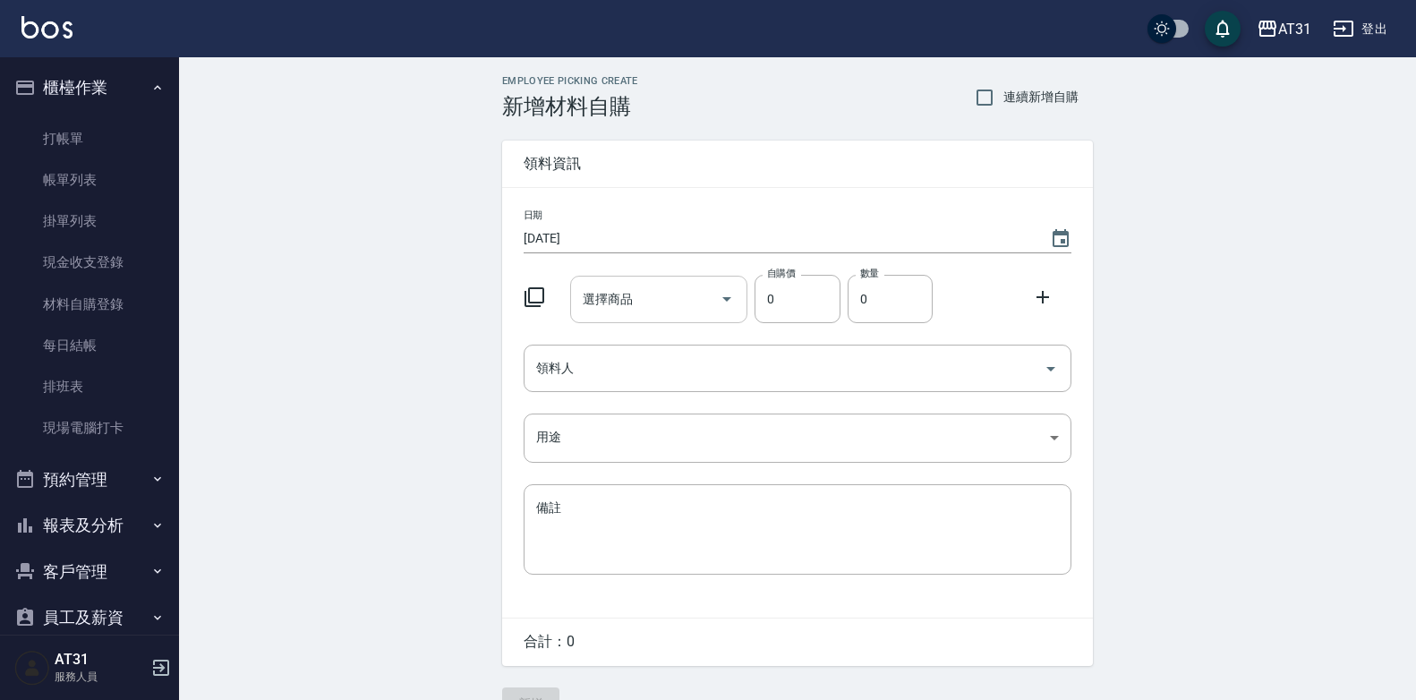
click at [622, 298] on input "選擇商品" at bounding box center [645, 299] width 135 height 31
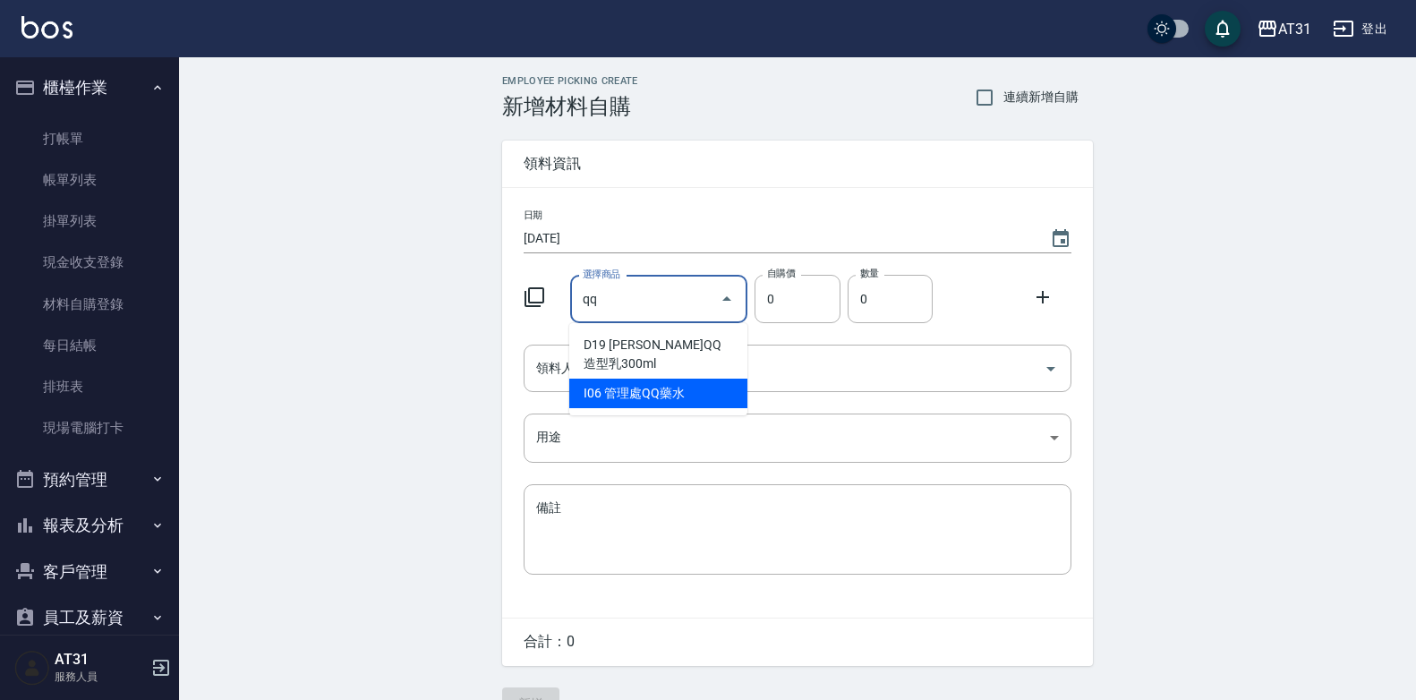
click at [623, 379] on li "I06 管理處QQ藥水" at bounding box center [658, 394] width 178 height 30
type input "管理處QQ藥水"
type input "65"
type input "1"
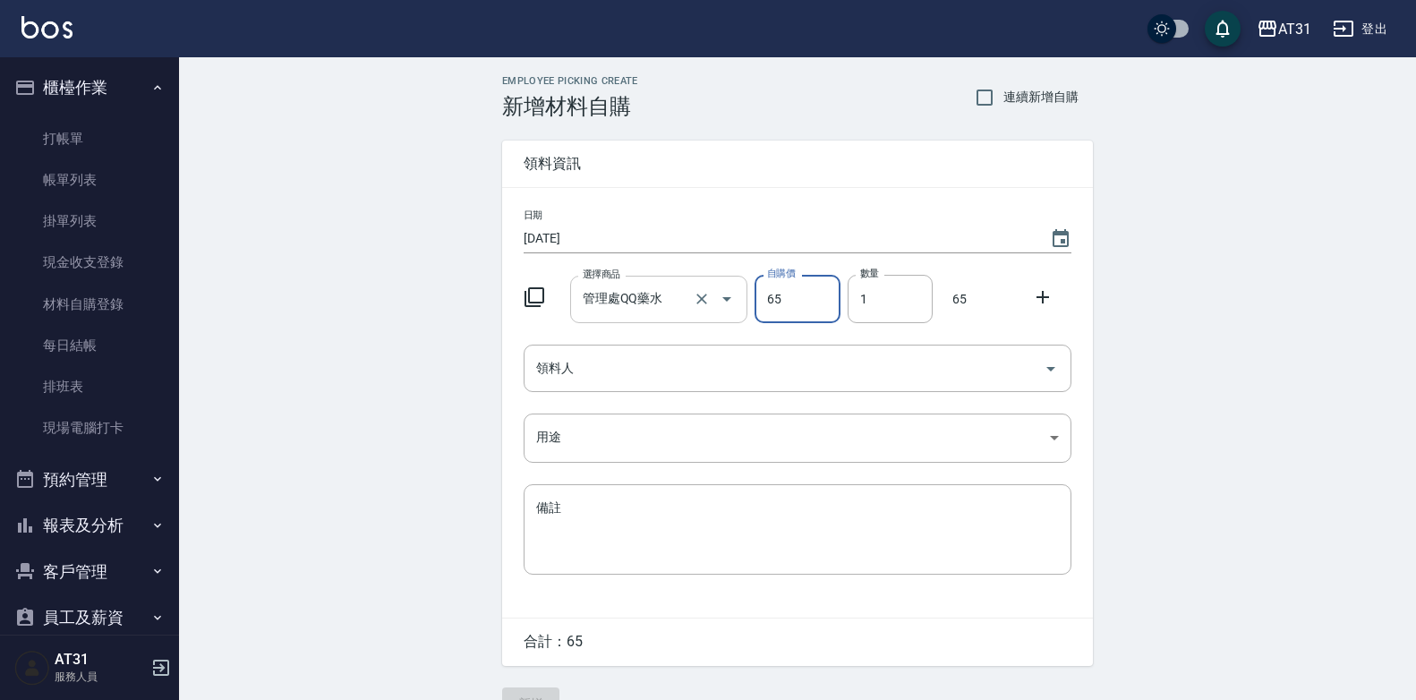
click at [659, 303] on input "管理處QQ藥水" at bounding box center [634, 299] width 112 height 31
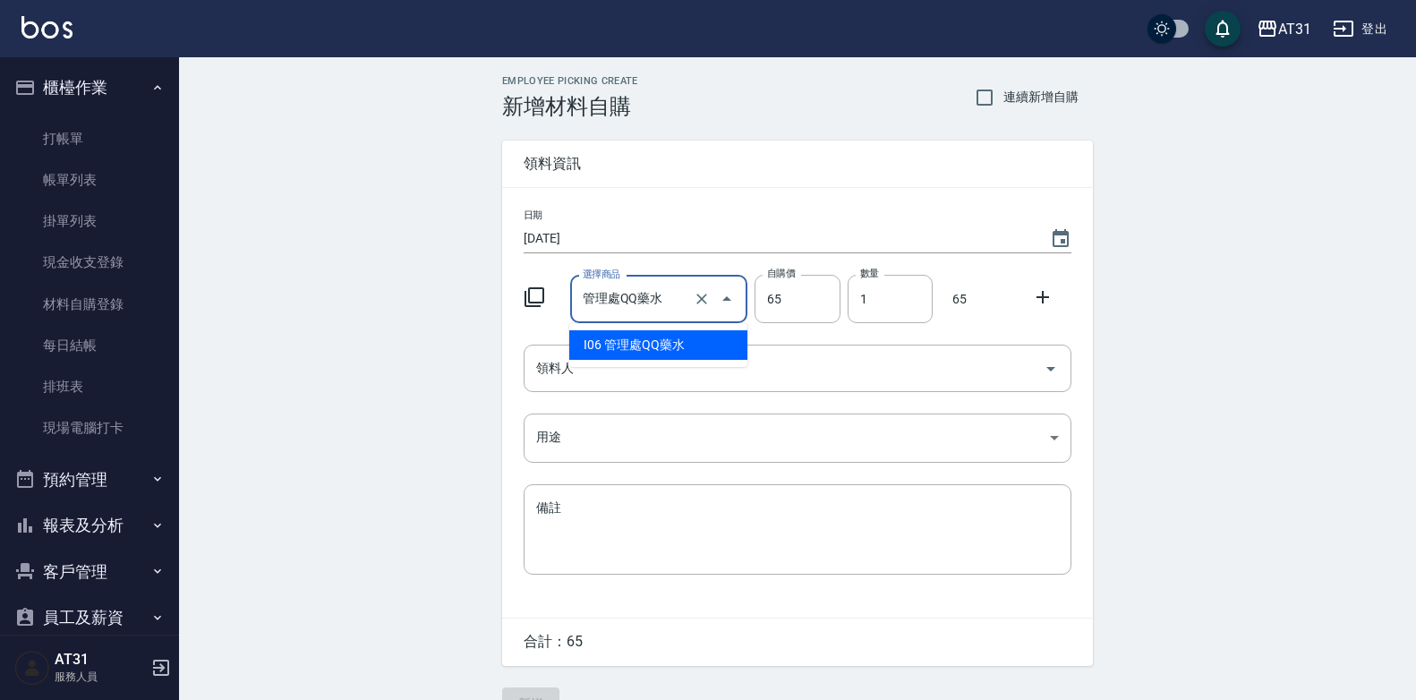
click at [646, 306] on input "管理處QQ藥水" at bounding box center [634, 299] width 112 height 31
drag, startPoint x: 658, startPoint y: 298, endPoint x: 537, endPoint y: 328, distance: 124.4
click at [537, 328] on div "日期 [DATE] 選擇商品 管理處QQ藥水 選擇商品 自購價 65 自購價 數量 1 數量 65 領料人 領料人 用途 ​ 用途 備註 x 備註" at bounding box center [797, 403] width 591 height 430
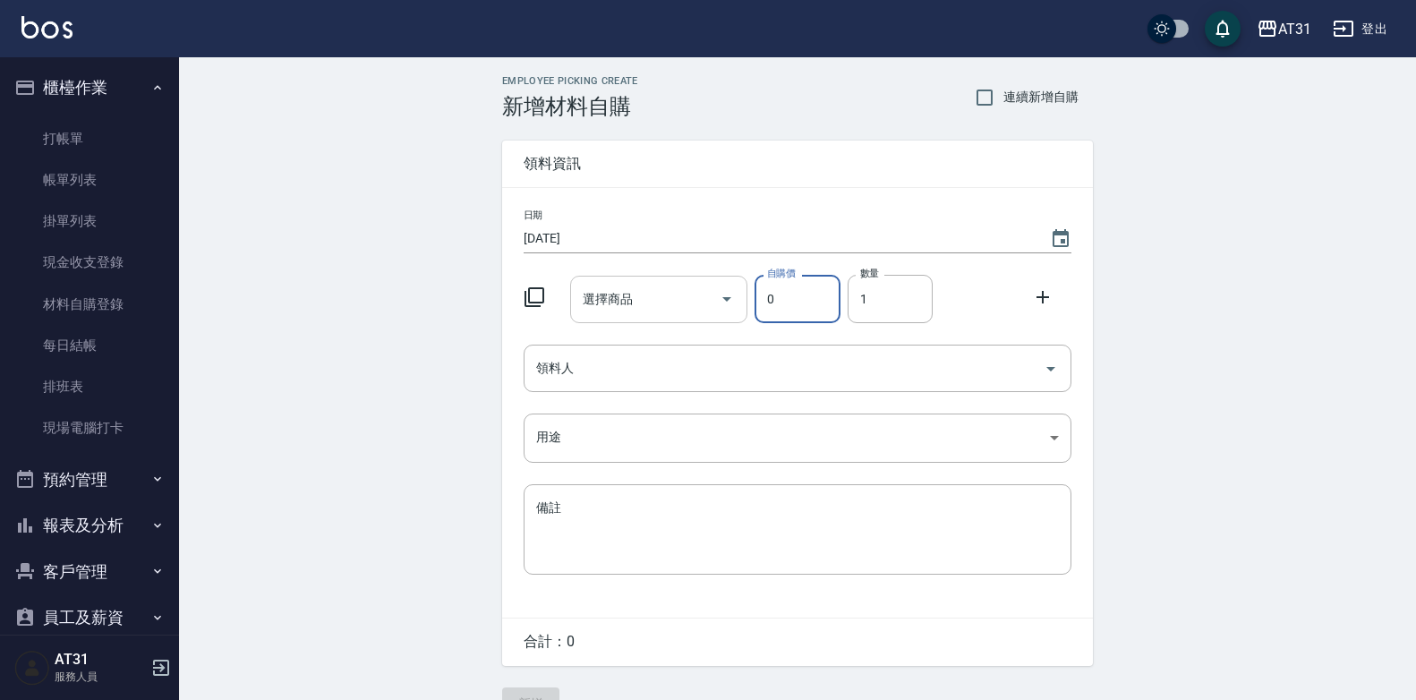
click at [660, 317] on div "選擇商品" at bounding box center [659, 299] width 178 height 47
type input "0"
type input "x"
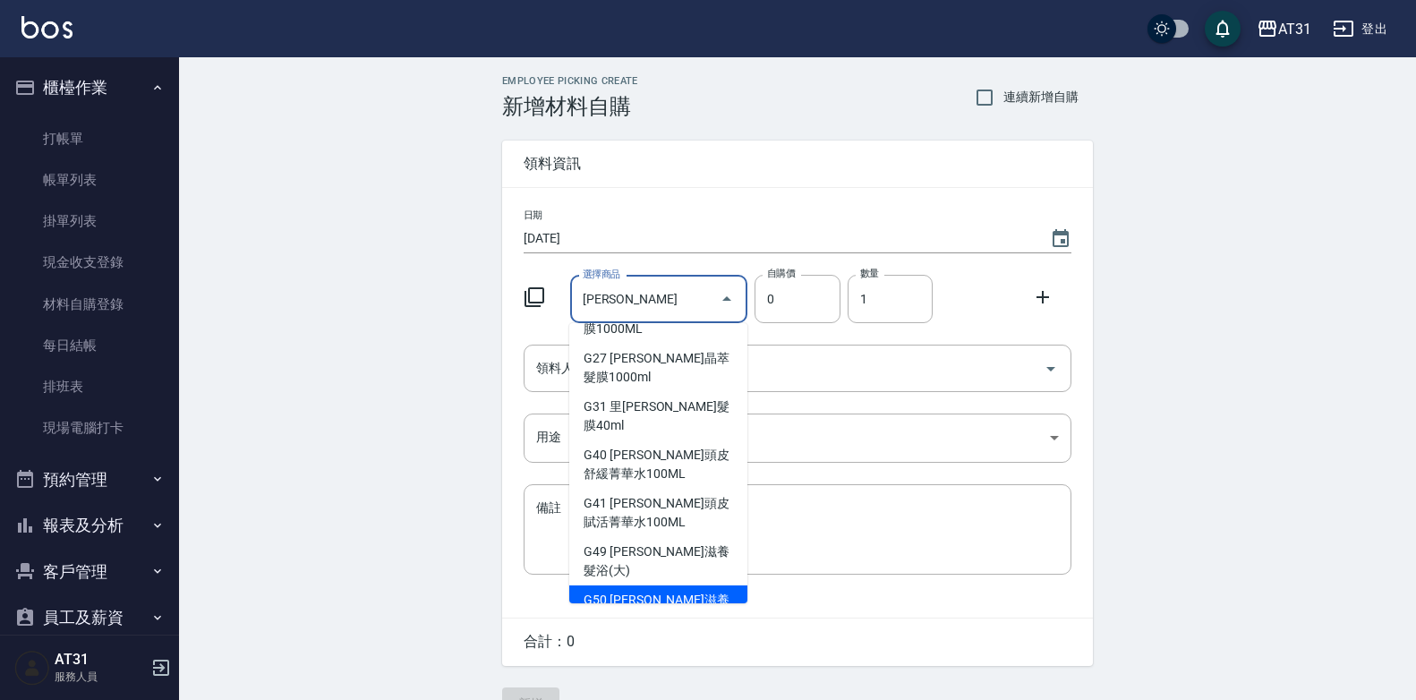
scroll to position [806, 0]
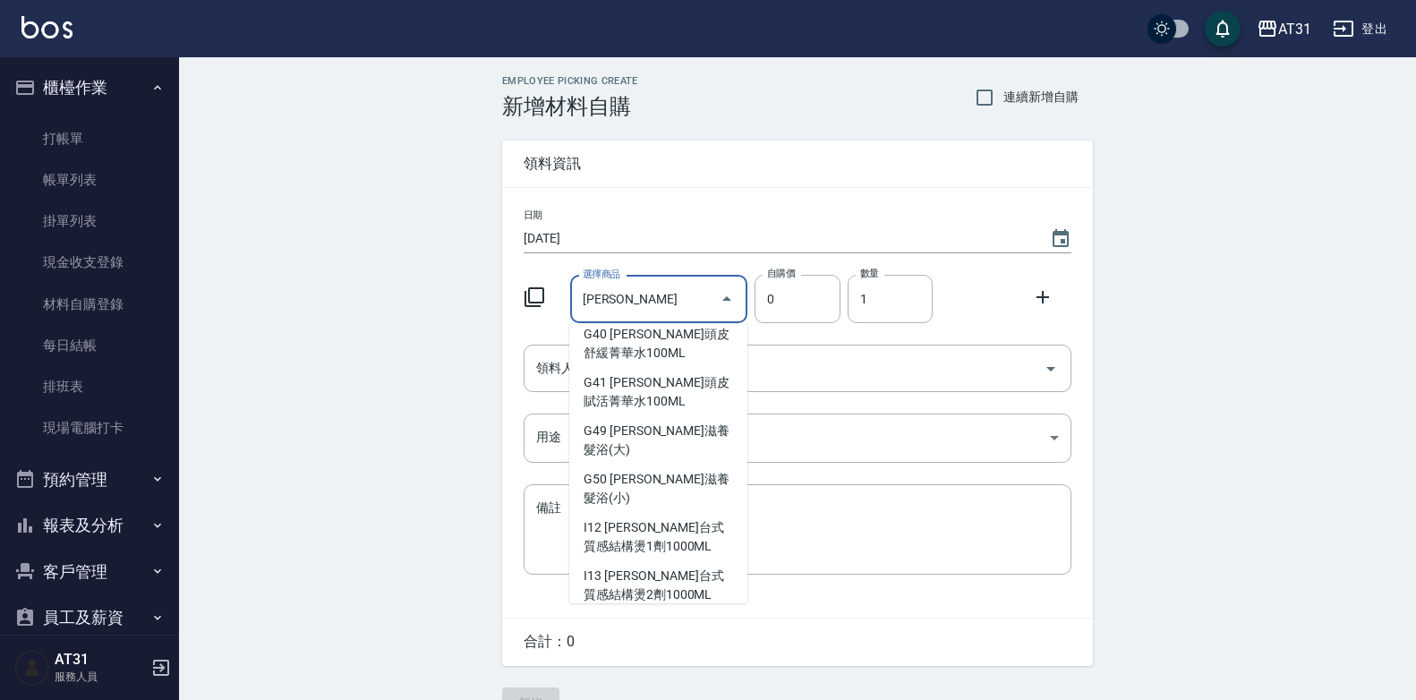
type input "[PERSON_NAME]嗆色染膏"
type input "120"
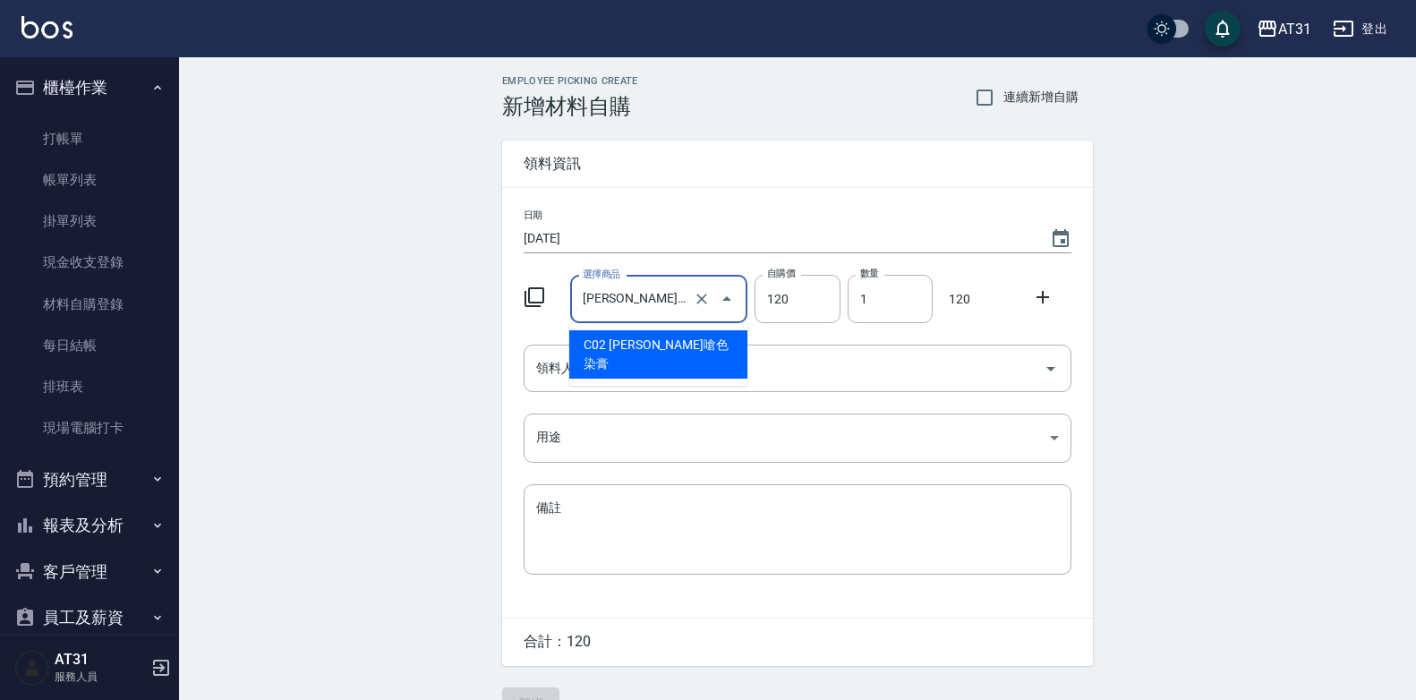
click at [656, 296] on input "[PERSON_NAME]嗆色染膏" at bounding box center [634, 299] width 112 height 31
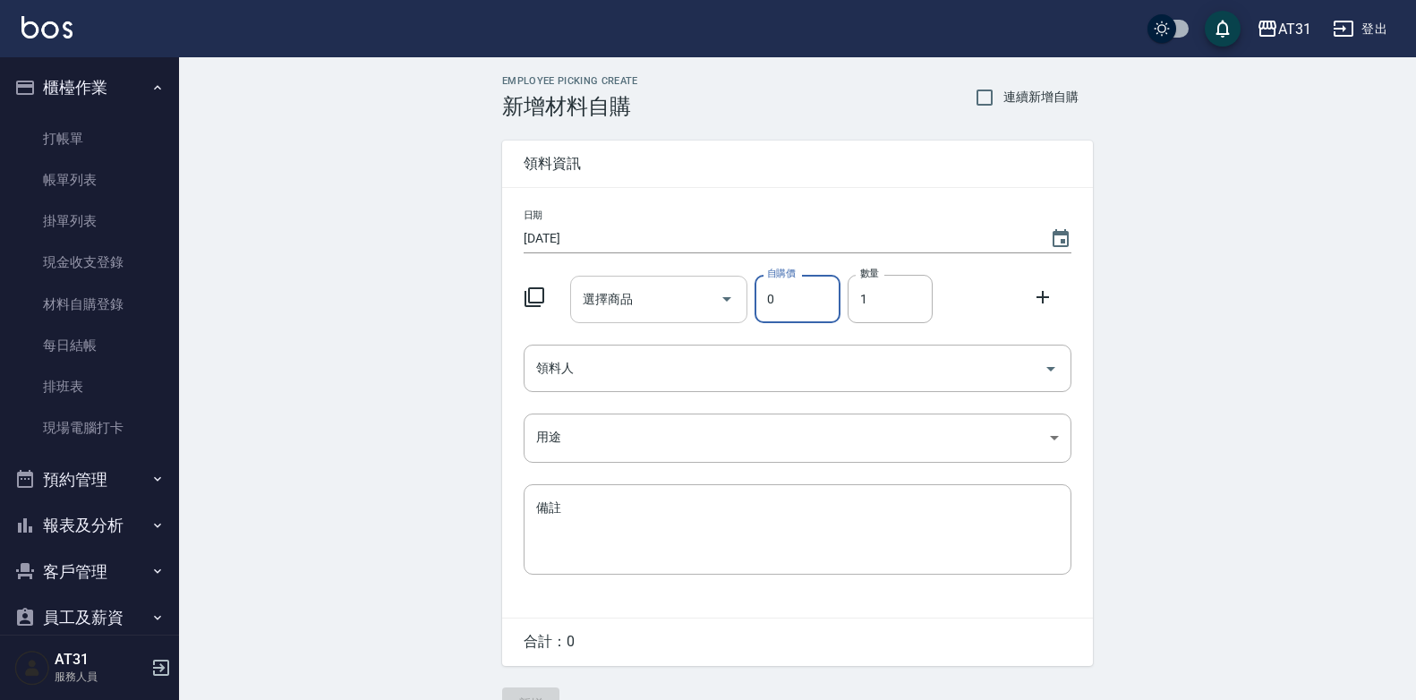
type input "0"
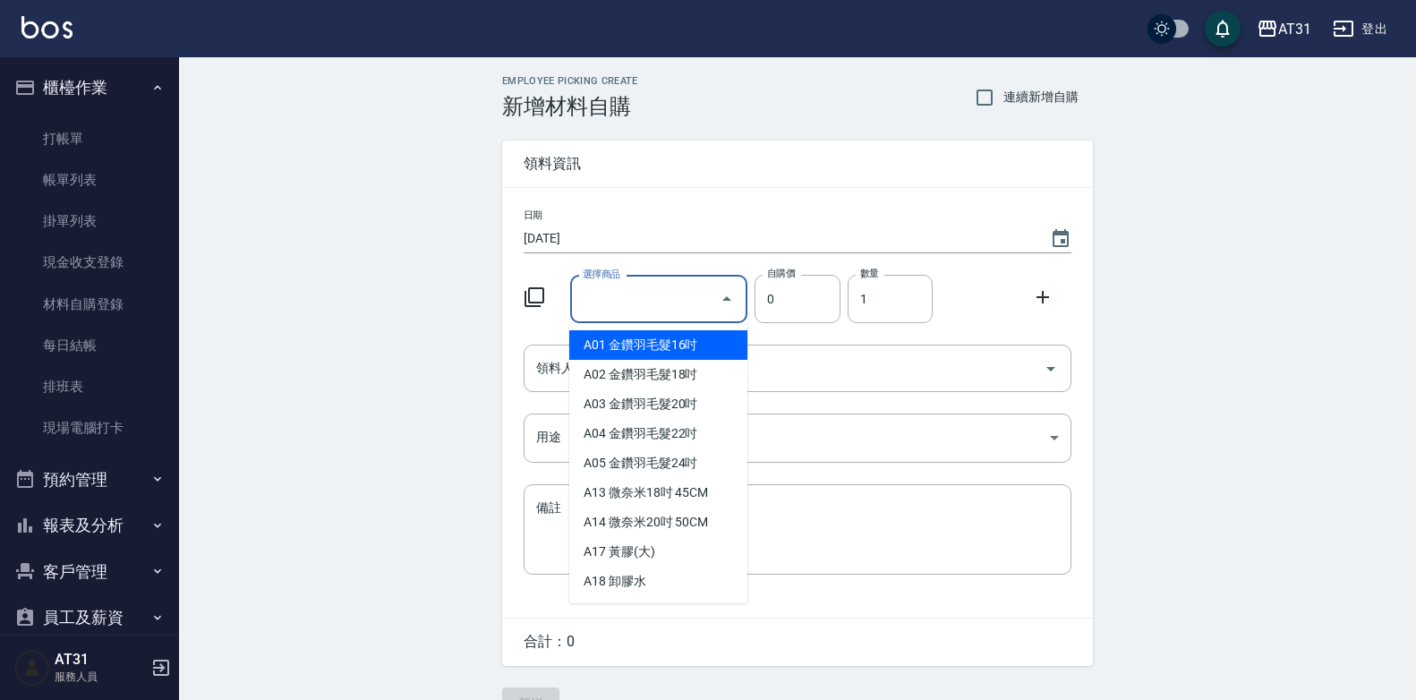
click at [610, 286] on div "選擇商品 選擇商品" at bounding box center [659, 299] width 178 height 47
type input "x"
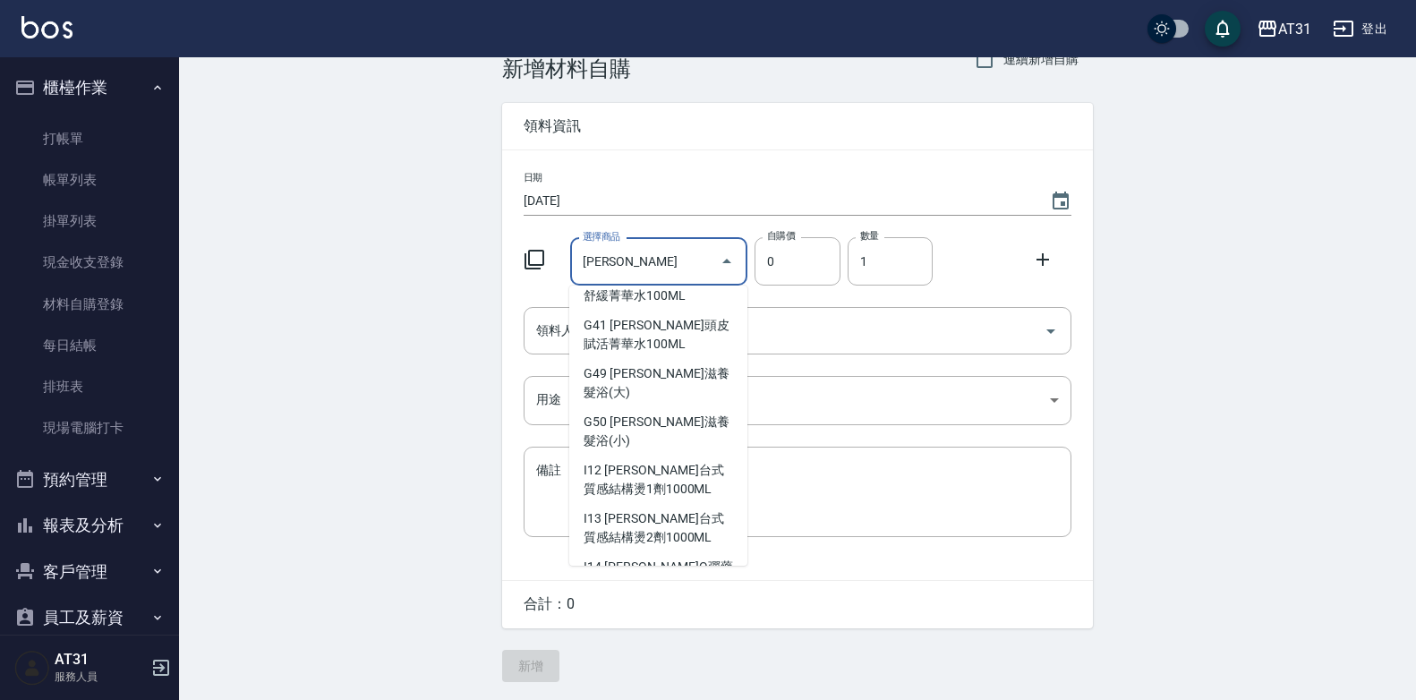
scroll to position [854, 0]
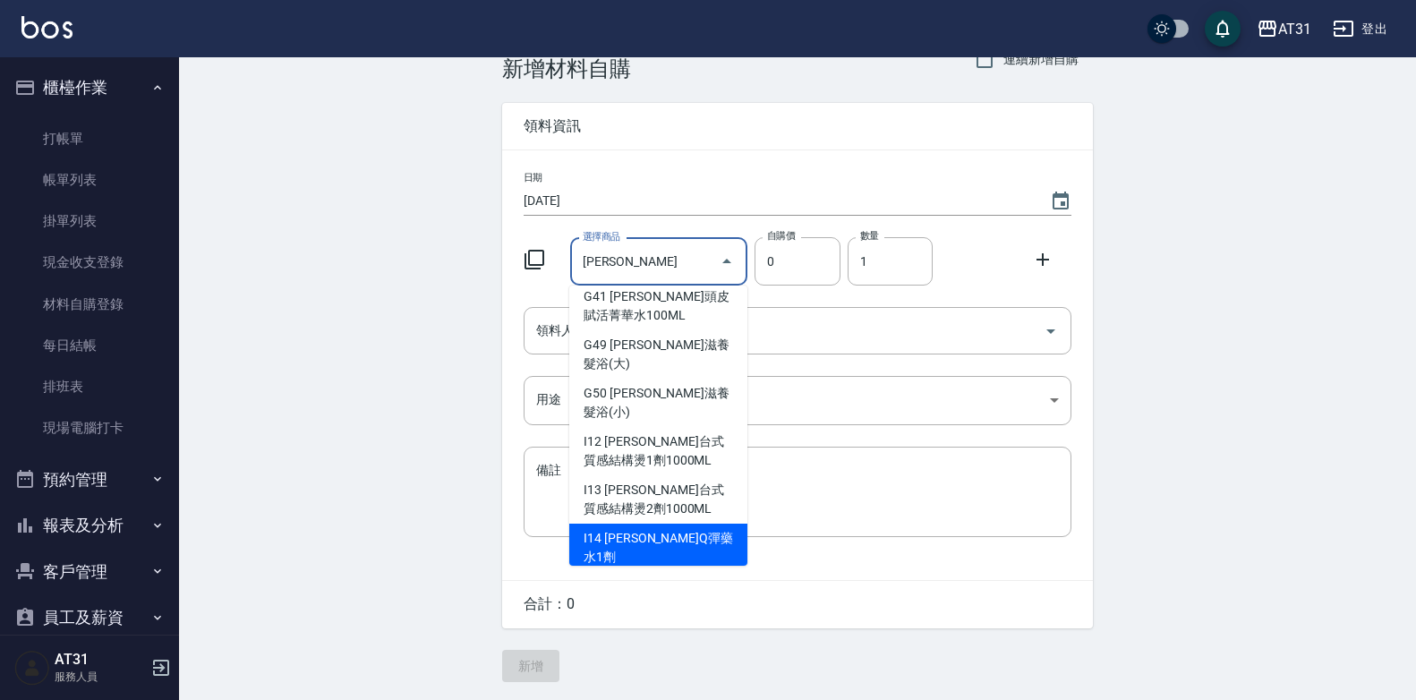
type input "[PERSON_NAME]頭皮舒緩菁華水100ML"
type input "280"
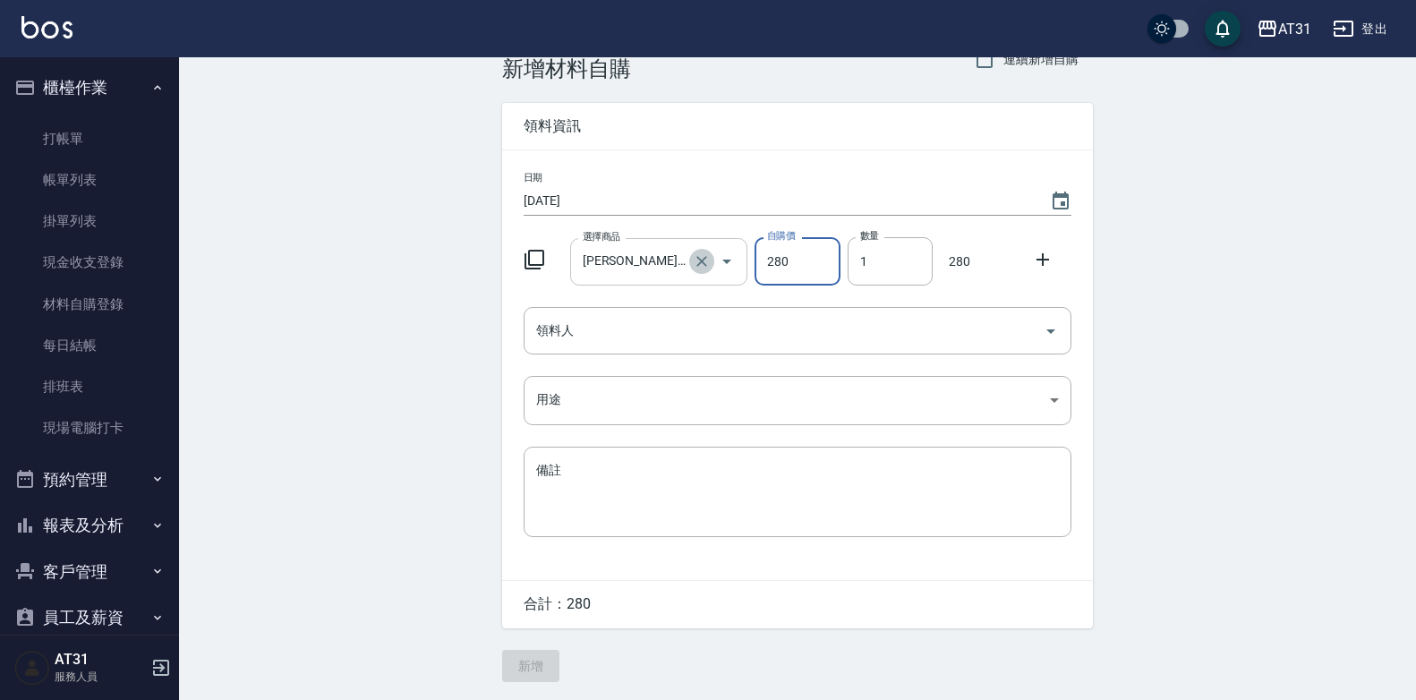
click at [691, 260] on button "Clear" at bounding box center [701, 261] width 25 height 25
type input "0"
click at [615, 279] on div "選擇商品" at bounding box center [659, 261] width 178 height 47
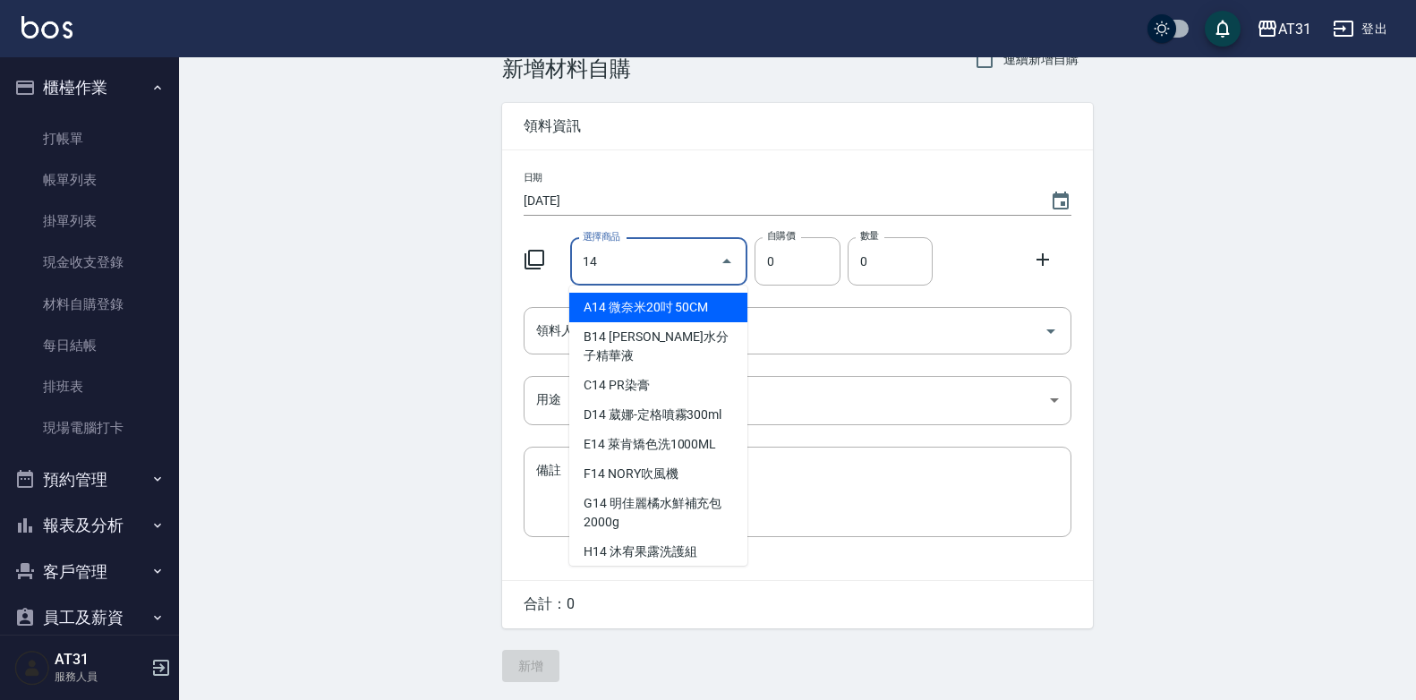
type input "1"
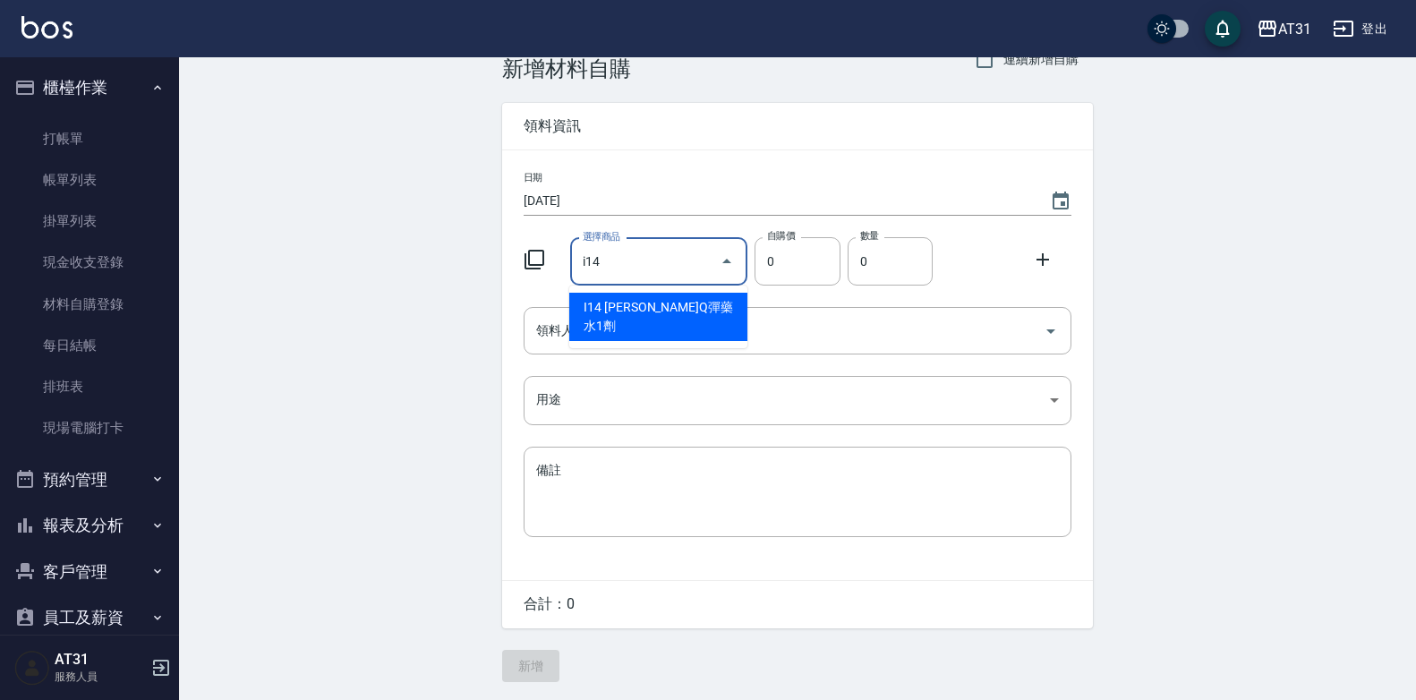
type input "[PERSON_NAME]Q彈藥水1劑"
type input "175"
type input "1"
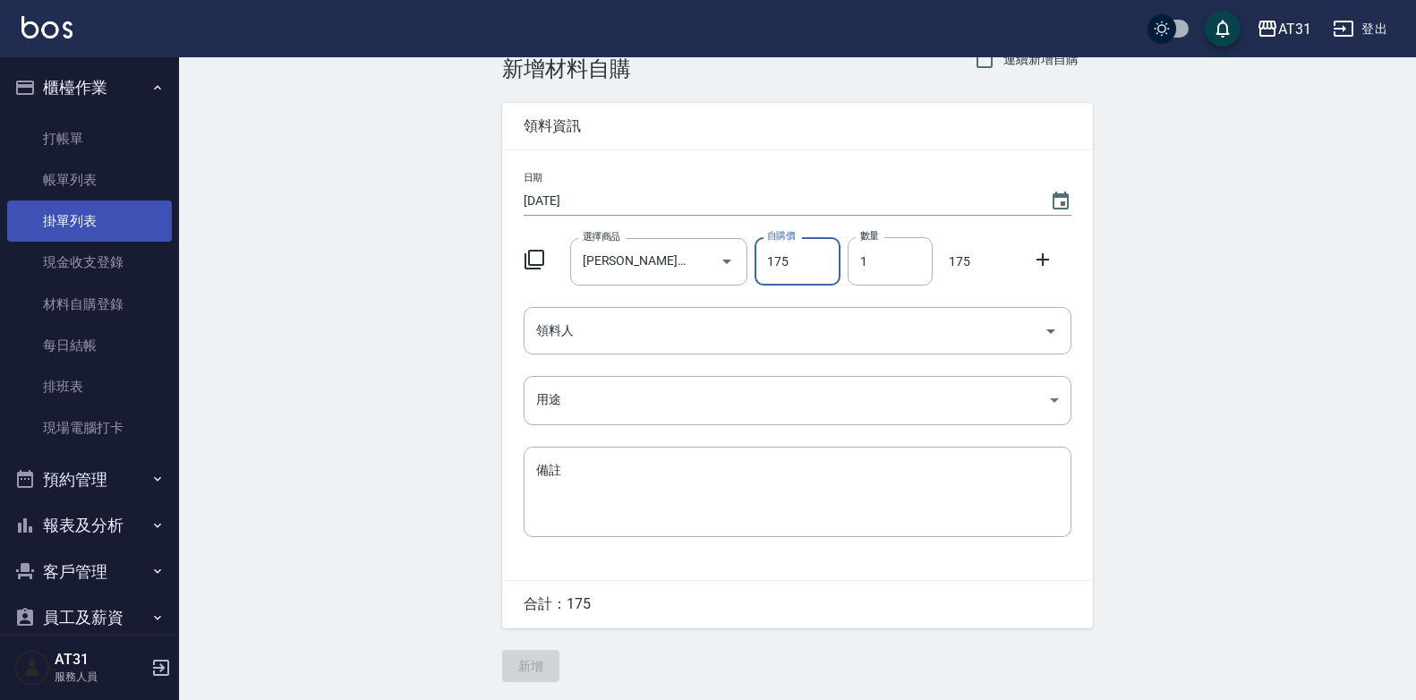
drag, startPoint x: 101, startPoint y: 193, endPoint x: 159, endPoint y: 207, distance: 59.7
click at [101, 193] on link "帳單列表" at bounding box center [89, 179] width 165 height 41
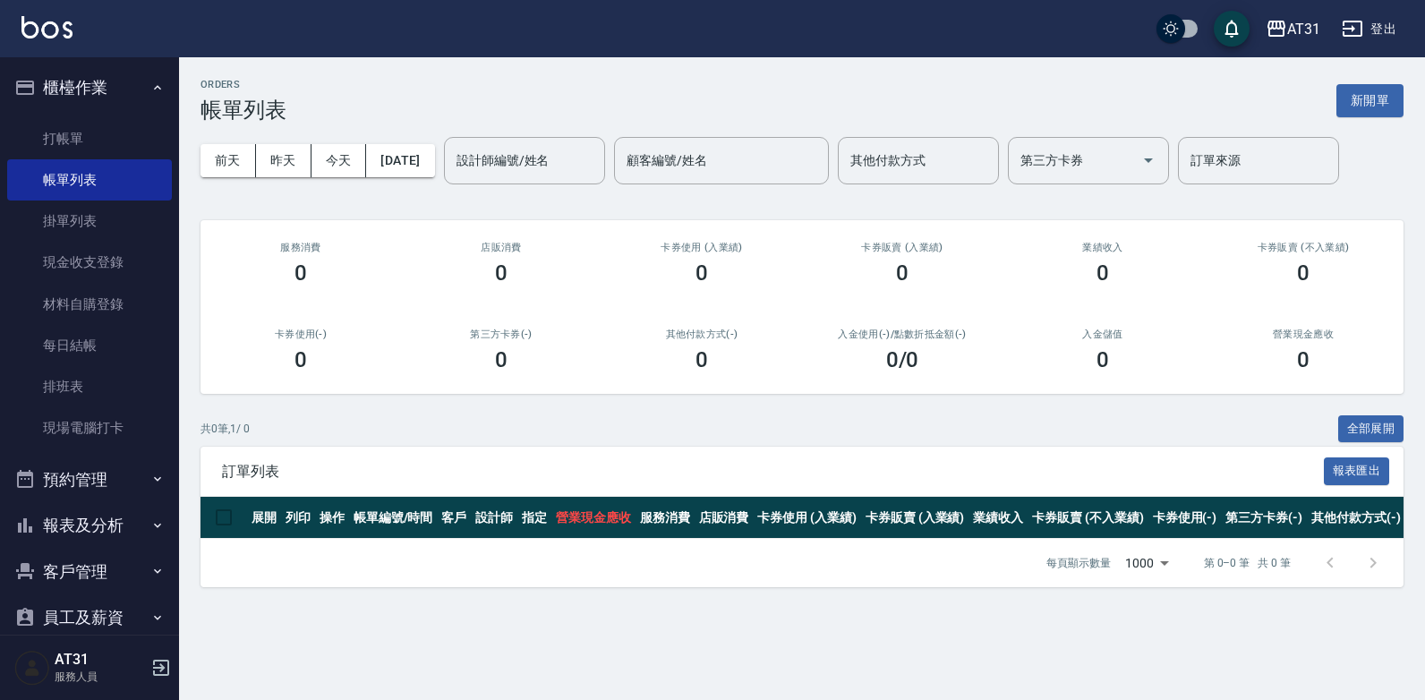
click at [7, 159] on link "帳單列表" at bounding box center [89, 179] width 165 height 41
